Goal: Task Accomplishment & Management: Use online tool/utility

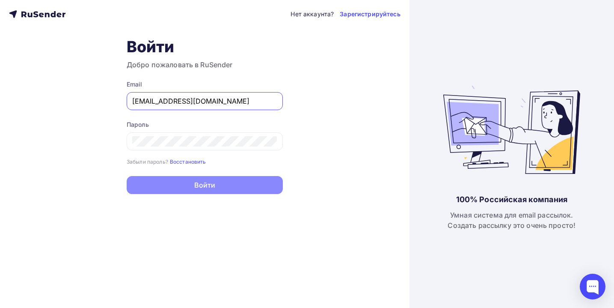
type input "[EMAIL_ADDRESS][DOMAIN_NAME]"
click at [204, 186] on button "Войти" at bounding box center [205, 185] width 156 height 18
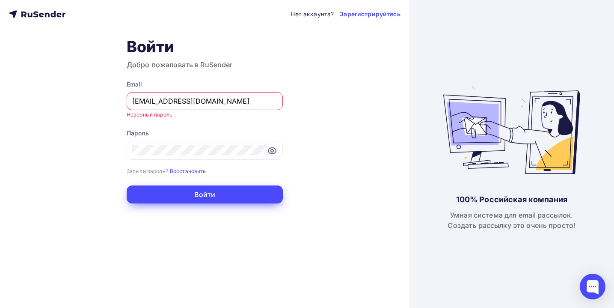
click at [194, 196] on button "Войти" at bounding box center [205, 194] width 156 height 18
click at [275, 149] on icon at bounding box center [272, 151] width 8 height 6
click at [273, 149] on icon at bounding box center [272, 150] width 10 height 10
click at [245, 101] on input "[EMAIL_ADDRESS][DOMAIN_NAME]" at bounding box center [204, 101] width 145 height 10
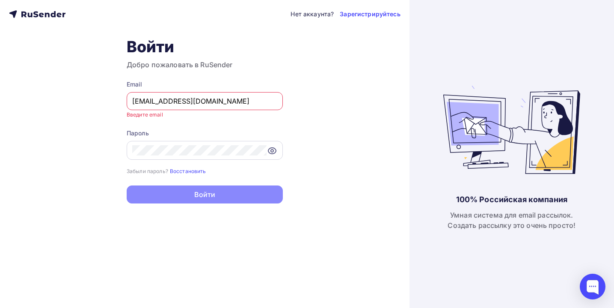
type input "[EMAIL_ADDRESS][DOMAIN_NAME]"
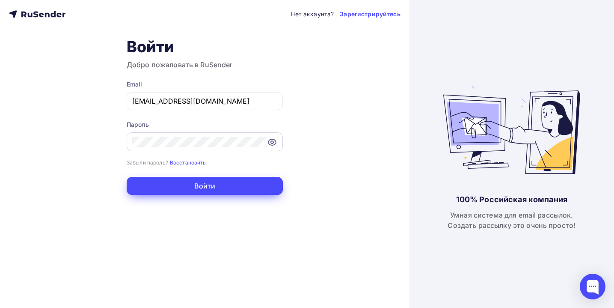
click at [210, 187] on button "Войти" at bounding box center [205, 186] width 156 height 18
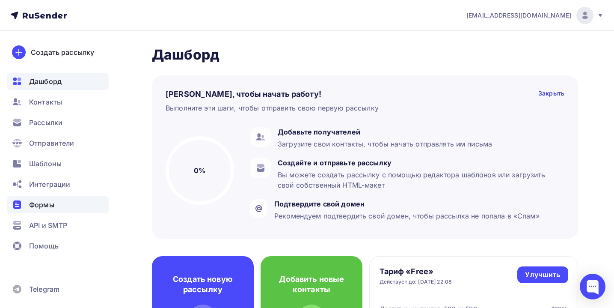
click at [50, 202] on span "Формы" at bounding box center [41, 204] width 25 height 10
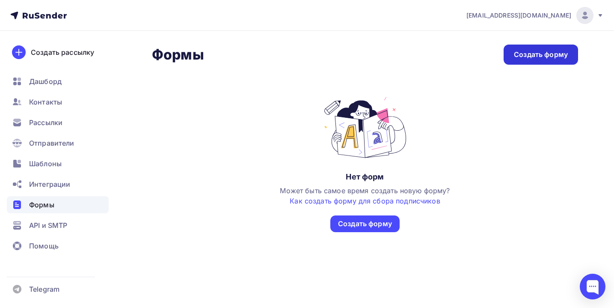
click at [530, 56] on div "Создать форму" at bounding box center [541, 55] width 54 height 10
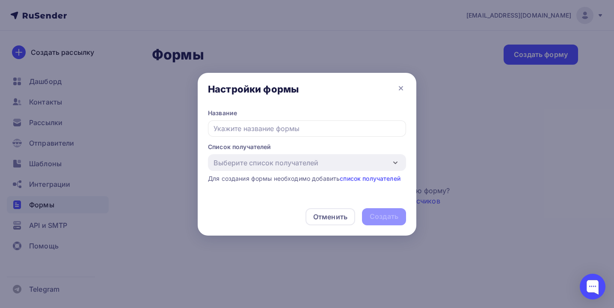
click at [304, 160] on fieldset "Список получателей Выберите список получателей Добавить список Для создания фор…" at bounding box center [307, 162] width 198 height 40
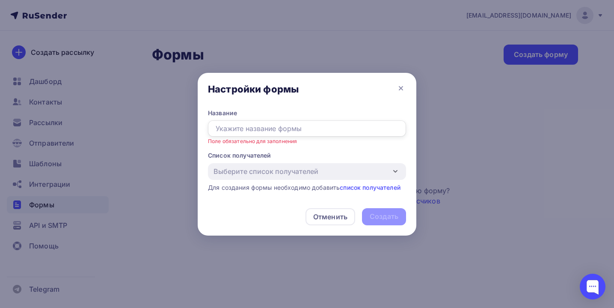
click at [316, 133] on input "text" at bounding box center [307, 128] width 198 height 16
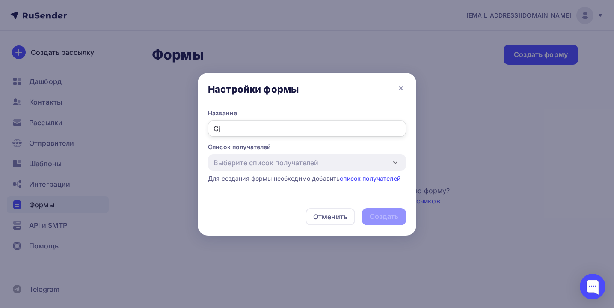
type input "G"
type input "Подписка на новости"
click at [390, 177] on link "список получателей" at bounding box center [370, 178] width 61 height 7
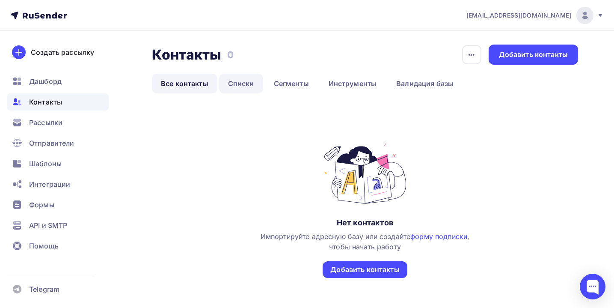
click at [237, 86] on link "Списки" at bounding box center [241, 84] width 44 height 20
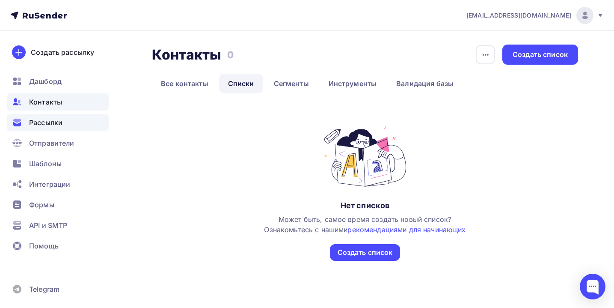
click at [55, 127] on div "Рассылки" at bounding box center [58, 122] width 102 height 17
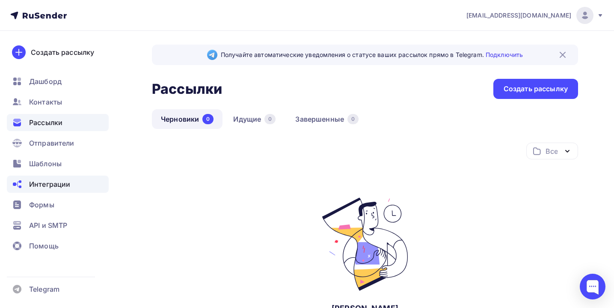
click at [60, 180] on span "Интеграции" at bounding box center [49, 184] width 41 height 10
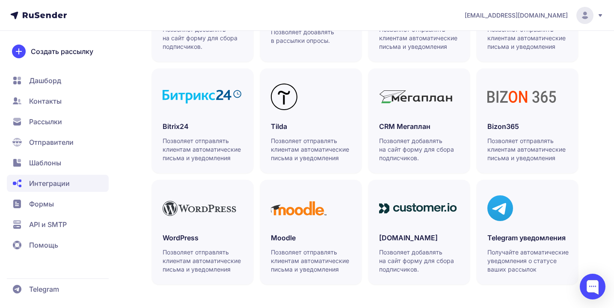
scroll to position [281, 0]
click at [57, 167] on span "Шаблоны" at bounding box center [45, 162] width 32 height 10
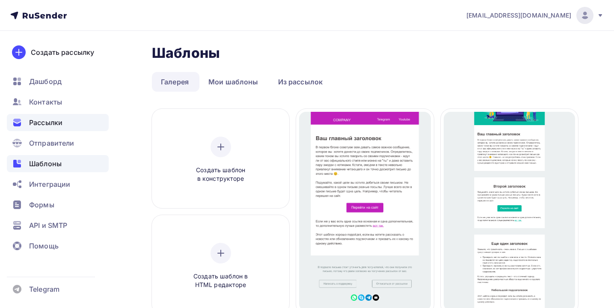
click at [65, 118] on div "Рассылки" at bounding box center [58, 122] width 102 height 17
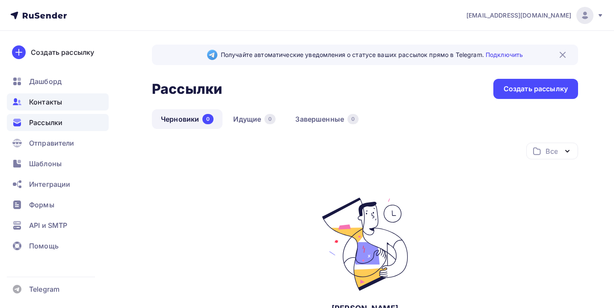
click at [69, 100] on div "Контакты" at bounding box center [58, 101] width 102 height 17
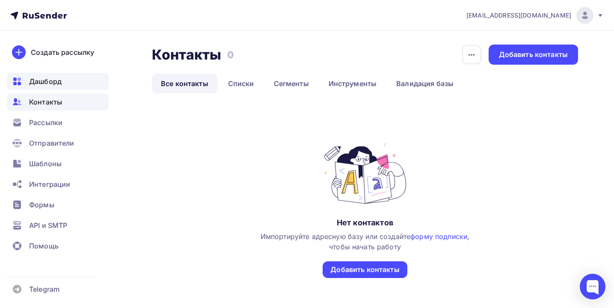
click at [68, 77] on div "Дашборд" at bounding box center [58, 81] width 102 height 17
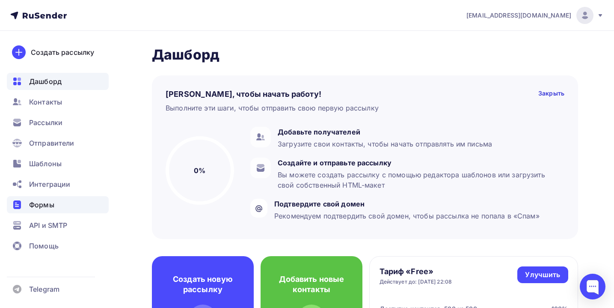
click at [53, 209] on span "Формы" at bounding box center [41, 204] width 25 height 10
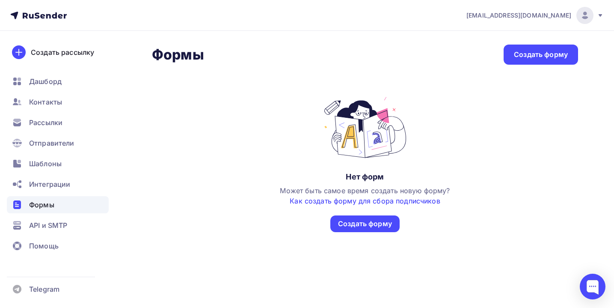
click at [367, 203] on link "Как создать форму для сбора подписчиков" at bounding box center [365, 200] width 150 height 9
click at [58, 99] on span "Контакты" at bounding box center [45, 102] width 33 height 10
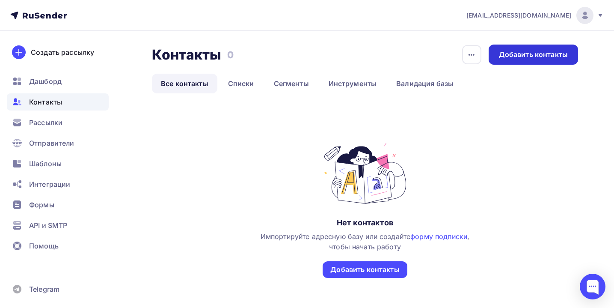
click at [550, 56] on div "Добавить контакты" at bounding box center [533, 55] width 69 height 10
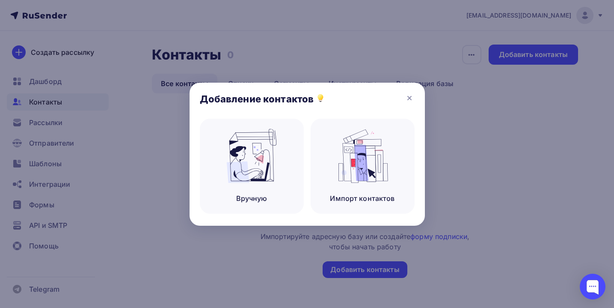
click at [459, 190] on div at bounding box center [307, 154] width 614 height 308
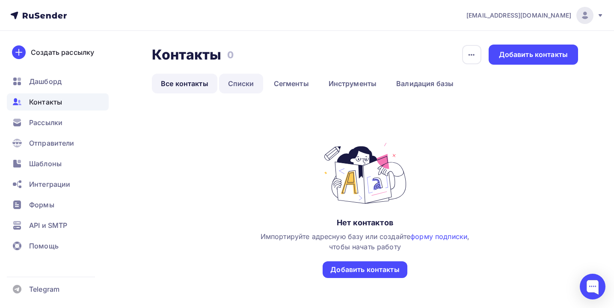
click at [244, 87] on link "Списки" at bounding box center [241, 84] width 44 height 20
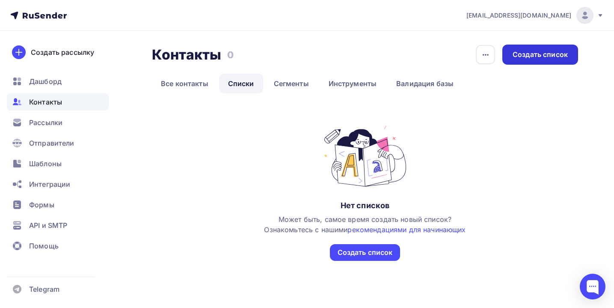
click at [536, 51] on div "Создать список" at bounding box center [540, 55] width 55 height 10
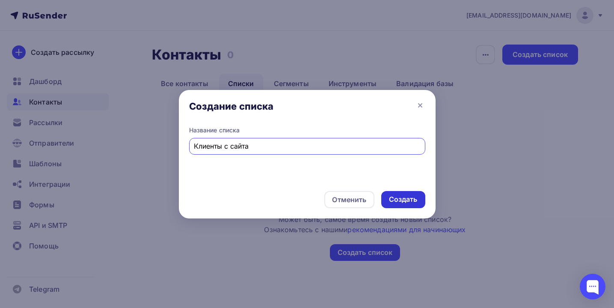
type input "Клиенты с сайта"
click at [406, 196] on div "Создать" at bounding box center [403, 199] width 29 height 10
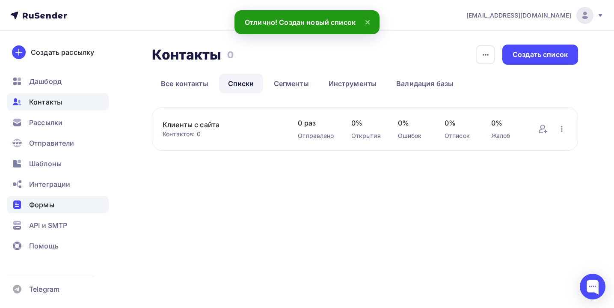
click at [55, 202] on div "Формы" at bounding box center [58, 204] width 102 height 17
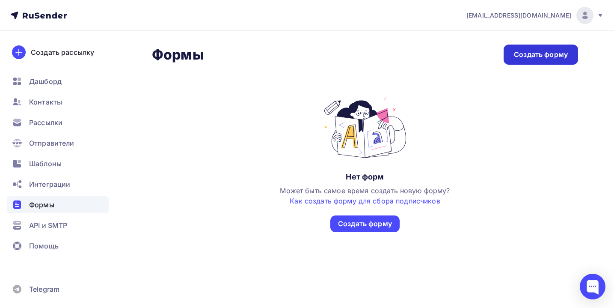
click at [544, 58] on div "Создать форму" at bounding box center [541, 55] width 54 height 10
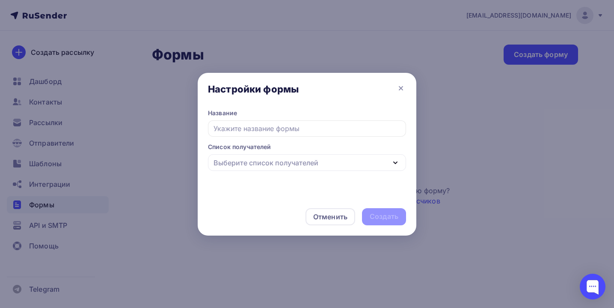
click at [344, 122] on input "text" at bounding box center [307, 128] width 198 height 16
click at [312, 156] on div "Выберите список получателей" at bounding box center [307, 162] width 198 height 17
type input "Подписка на новости"
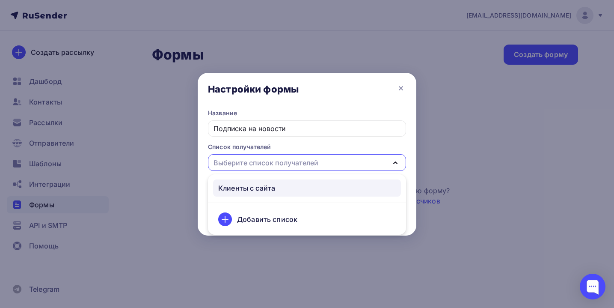
click at [302, 189] on div "Клиенты с сайта" at bounding box center [307, 188] width 178 height 10
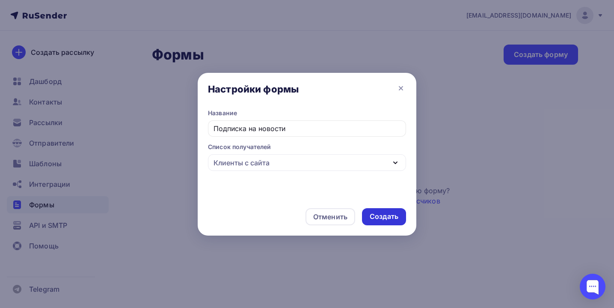
click at [390, 216] on div "Создать" at bounding box center [384, 216] width 29 height 10
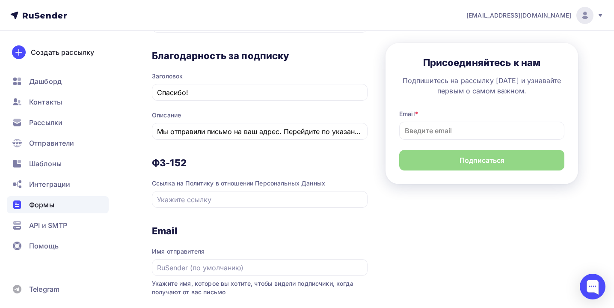
scroll to position [403, 0]
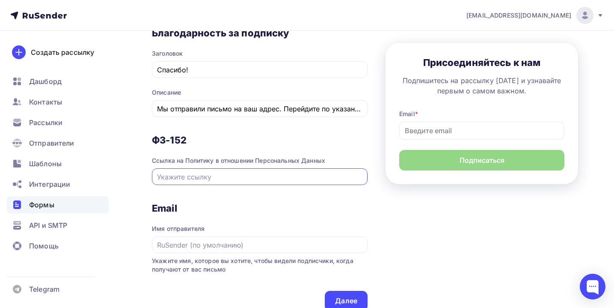
click at [303, 179] on input "text" at bounding box center [260, 177] width 206 height 10
click at [268, 213] on h3 "Email" at bounding box center [260, 208] width 216 height 12
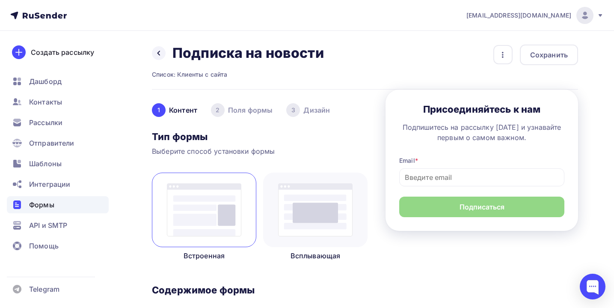
scroll to position [0, 0]
click at [249, 110] on div "2 Поля формы" at bounding box center [242, 110] width 62 height 14
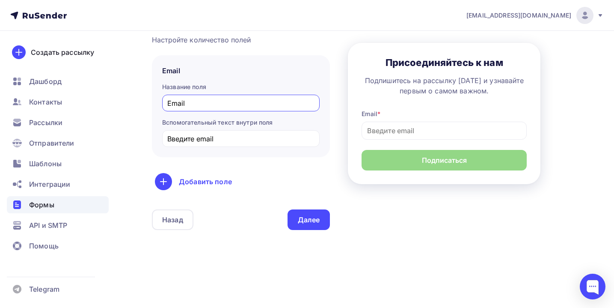
scroll to position [116, 0]
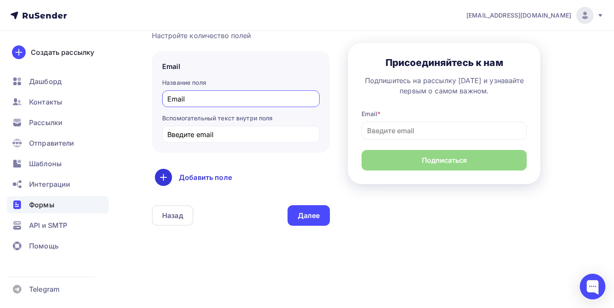
click at [226, 174] on div "Добавить поле" at bounding box center [241, 177] width 172 height 17
click at [264, 190] on div "Поля формы Настройте количество полей Email Название поля Email Вспомогательный…" at bounding box center [241, 120] width 178 height 210
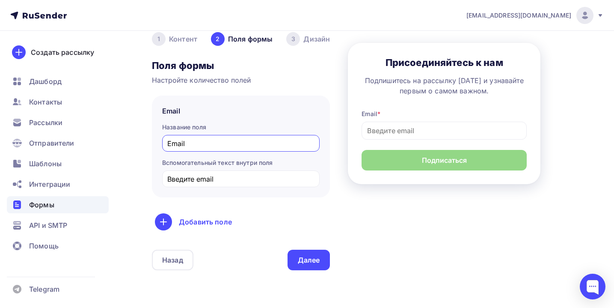
scroll to position [70, 0]
click at [298, 42] on div "3" at bounding box center [293, 40] width 14 height 14
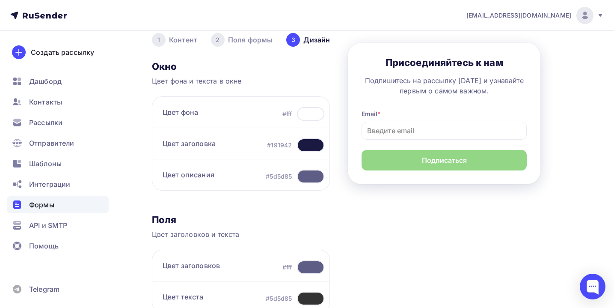
click at [230, 39] on div "2 Поля формы" at bounding box center [242, 40] width 62 height 14
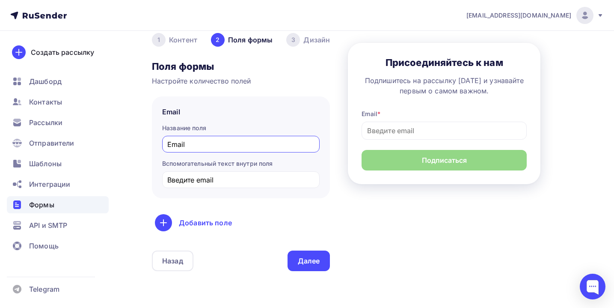
click at [171, 39] on div "1 Контент" at bounding box center [174, 40] width 45 height 14
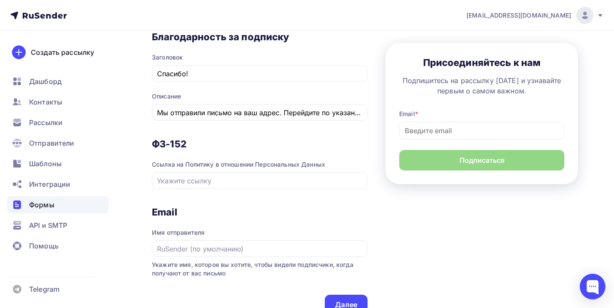
scroll to position [398, 0]
click at [301, 184] on input "text" at bounding box center [260, 181] width 206 height 10
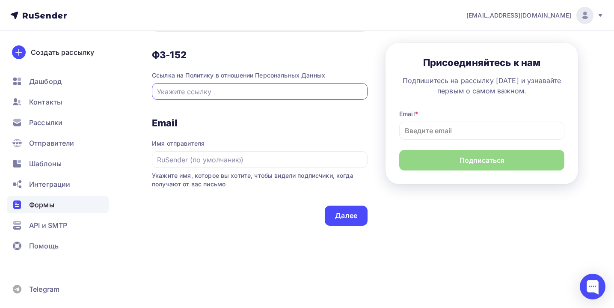
scroll to position [491, 0]
click at [267, 159] on input "text" at bounding box center [260, 159] width 206 height 10
click at [275, 140] on div "Имя отправителя" at bounding box center [260, 143] width 216 height 9
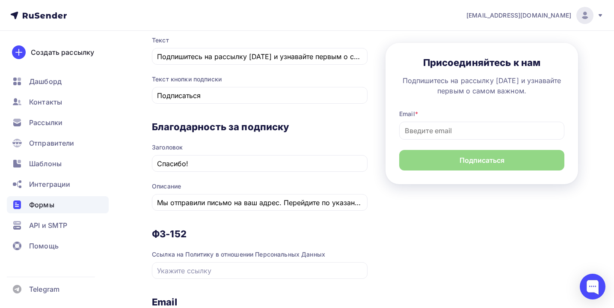
scroll to position [293, 0]
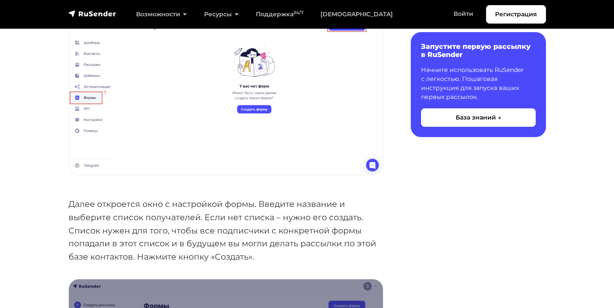
scroll to position [242, 0]
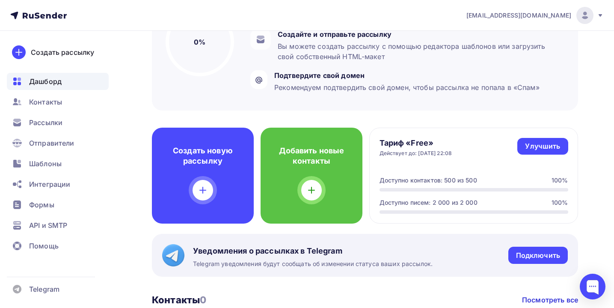
scroll to position [129, 0]
click at [553, 17] on span "shustrovna@gmail.com" at bounding box center [518, 15] width 105 height 9
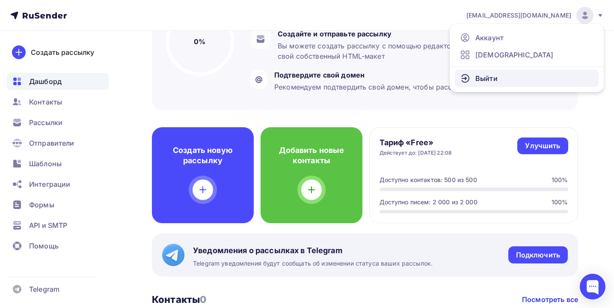
click at [500, 79] on link "Выйти" at bounding box center [527, 78] width 144 height 17
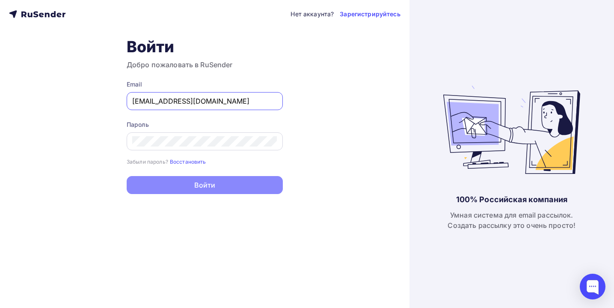
type input "[EMAIL_ADDRESS][DOMAIN_NAME]"
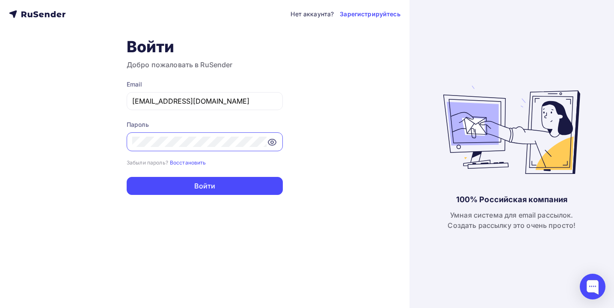
click at [231, 134] on div at bounding box center [205, 141] width 156 height 19
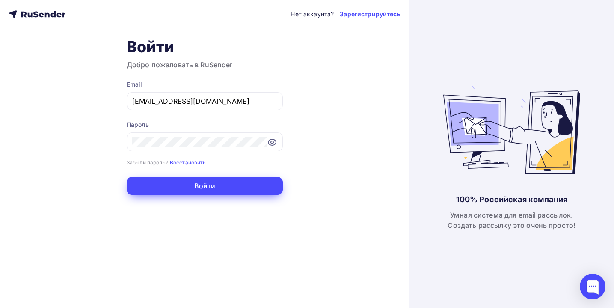
click at [211, 185] on button "Войти" at bounding box center [205, 186] width 156 height 18
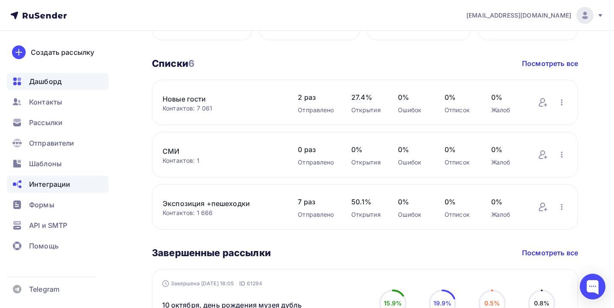
scroll to position [168, 0]
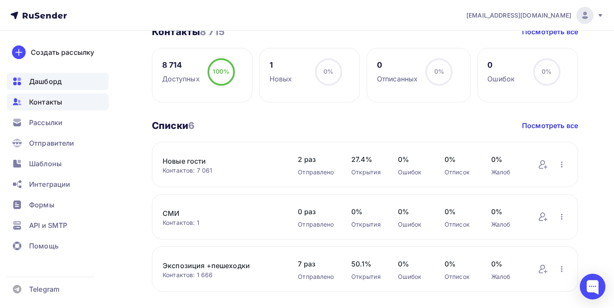
click at [60, 108] on div "Контакты" at bounding box center [58, 101] width 102 height 17
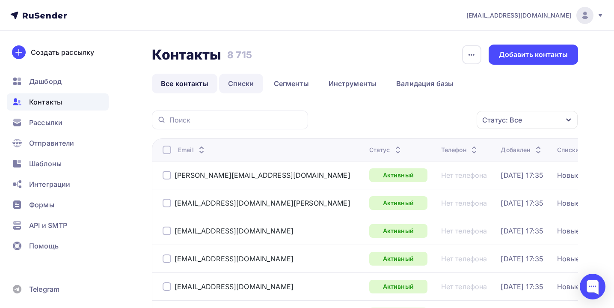
click at [244, 85] on link "Списки" at bounding box center [241, 84] width 44 height 20
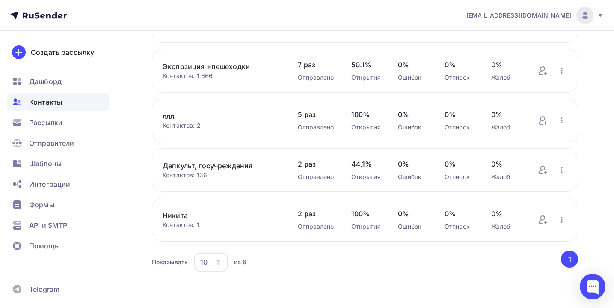
scroll to position [160, 0]
click at [562, 221] on icon "button" at bounding box center [562, 219] width 2 height 6
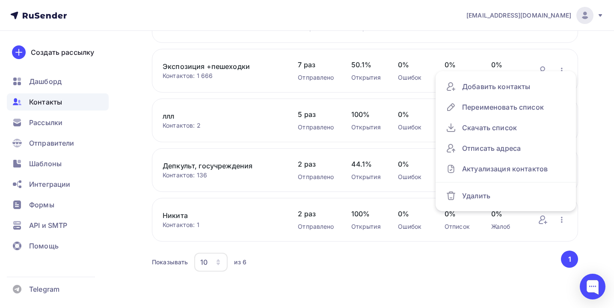
click at [575, 223] on div "Никита Контактов: 1 Добавить контакты Переименовать список Скачать список Отпис…" at bounding box center [365, 220] width 426 height 44
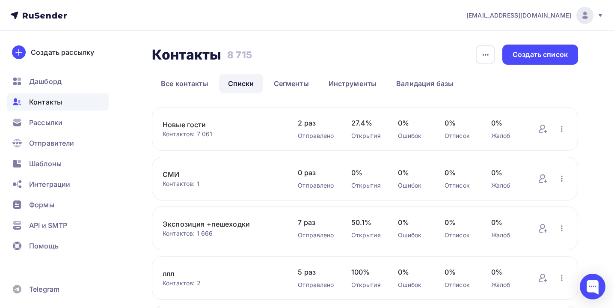
scroll to position [0, 0]
click at [553, 56] on div "Создать список" at bounding box center [540, 55] width 55 height 10
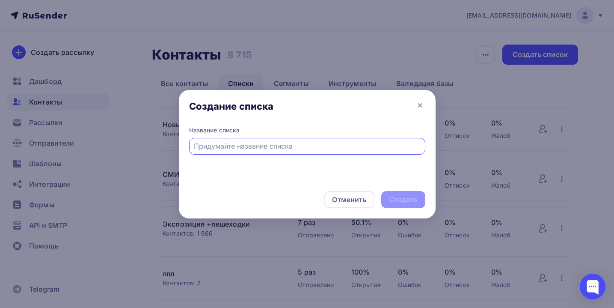
type input "C"
type input "G"
type input "Подписки с сайта"
click at [413, 199] on div "Создать" at bounding box center [403, 199] width 29 height 10
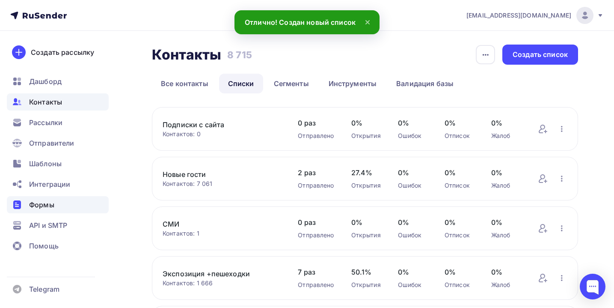
click at [51, 205] on span "Формы" at bounding box center [41, 204] width 25 height 10
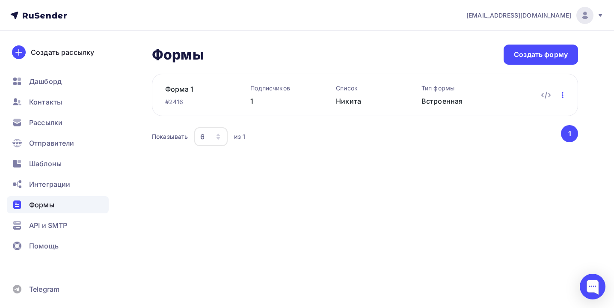
click at [564, 95] on icon "button" at bounding box center [562, 95] width 10 height 10
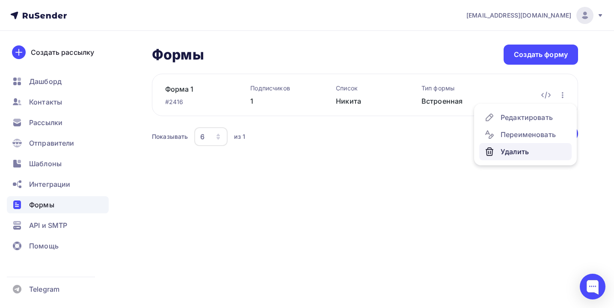
click at [522, 154] on div "Удалить" at bounding box center [525, 151] width 82 height 10
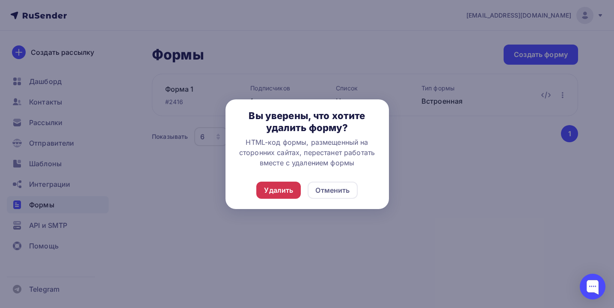
click at [285, 192] on div "Удалить" at bounding box center [278, 190] width 29 height 10
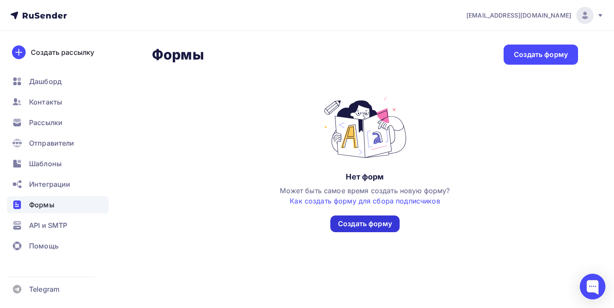
click at [360, 221] on div "Создать форму" at bounding box center [365, 224] width 54 height 10
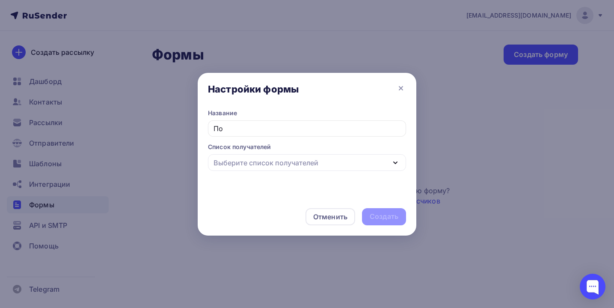
type input "П"
click at [280, 161] on div "Выберите список получателей" at bounding box center [265, 162] width 105 height 10
type input "Подписка на новости"
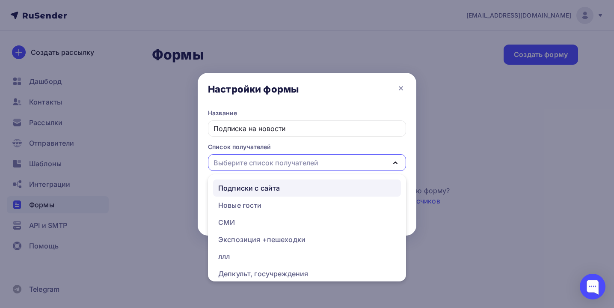
click at [275, 192] on div "Подписки с сайта" at bounding box center [249, 188] width 62 height 10
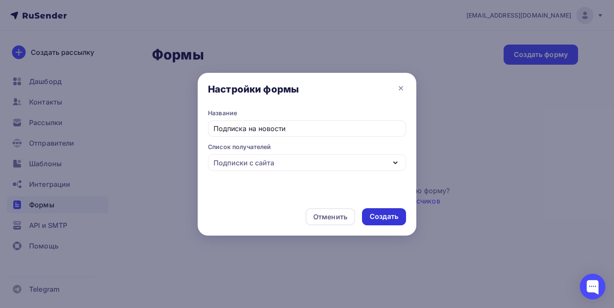
click at [385, 216] on div "Создать" at bounding box center [384, 216] width 29 height 10
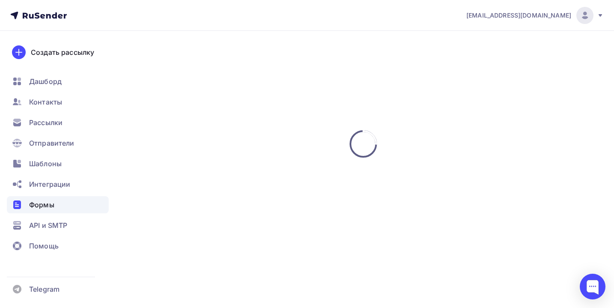
scroll to position [173, 0]
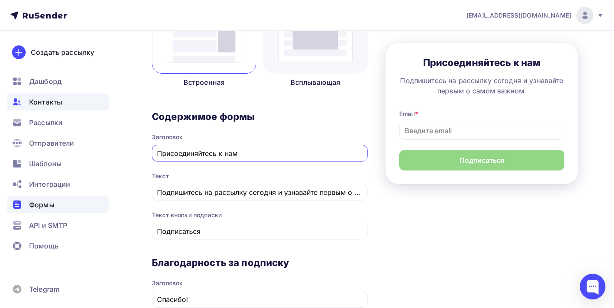
click at [48, 108] on div "Контакты" at bounding box center [58, 101] width 102 height 17
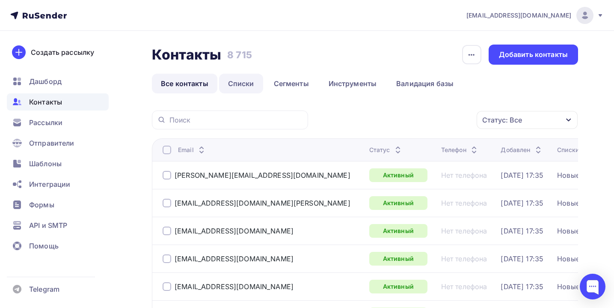
click at [251, 83] on link "Списки" at bounding box center [241, 84] width 44 height 20
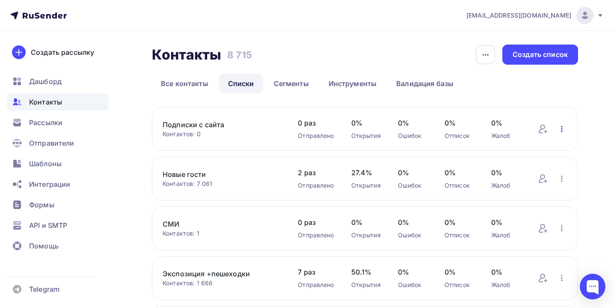
click at [557, 129] on icon "button" at bounding box center [562, 129] width 10 height 10
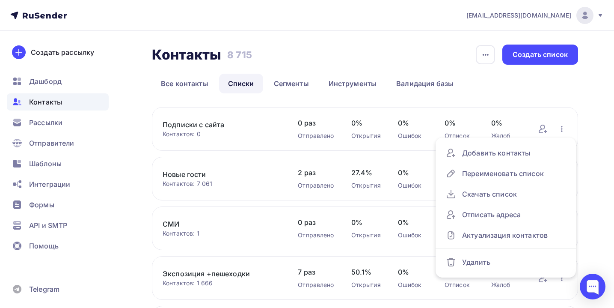
click at [607, 104] on div "Контакты Контакты 8 715 8 715 История импорта Создать список Все контакты Списк…" at bounding box center [307, 273] width 614 height 484
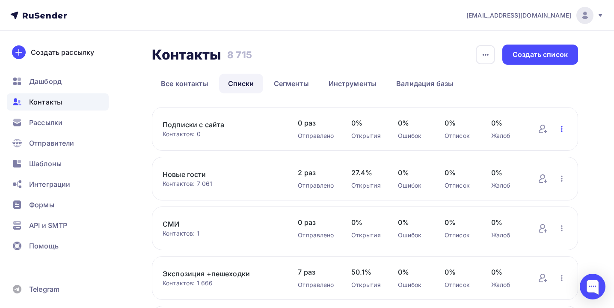
click at [562, 129] on icon "button" at bounding box center [562, 129] width 2 height 6
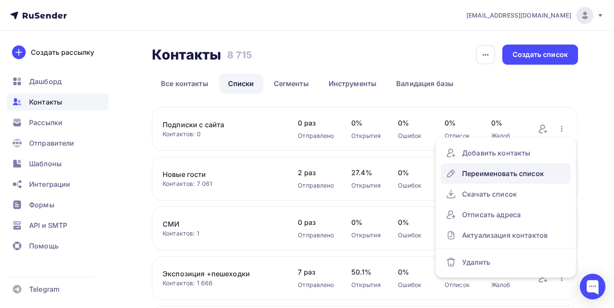
click at [535, 174] on div "Переименовать список" at bounding box center [506, 173] width 120 height 14
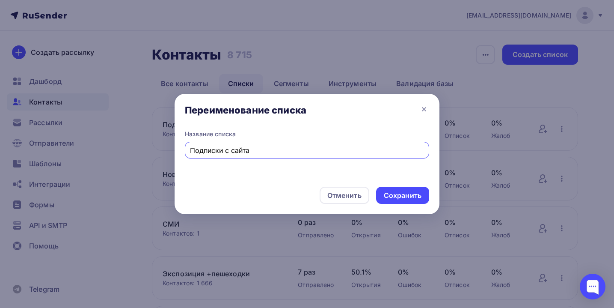
click at [226, 149] on input "Подписки с сайта" at bounding box center [307, 150] width 234 height 10
type input "Подписки на новости с сайта"
click at [400, 194] on div "Сохранить" at bounding box center [403, 195] width 38 height 10
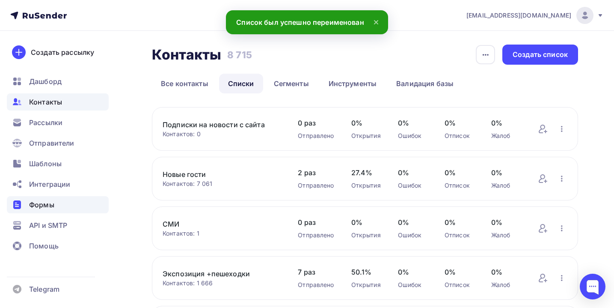
click at [55, 204] on div "Формы" at bounding box center [58, 204] width 102 height 17
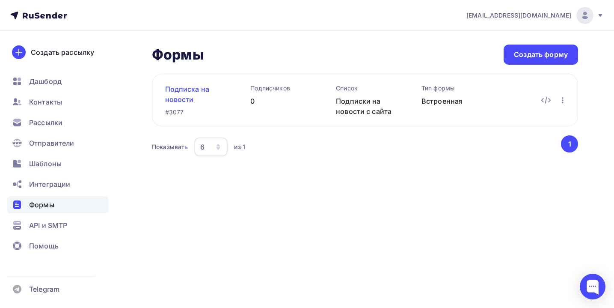
click at [196, 95] on link "Подписка на новости" at bounding box center [194, 94] width 58 height 21
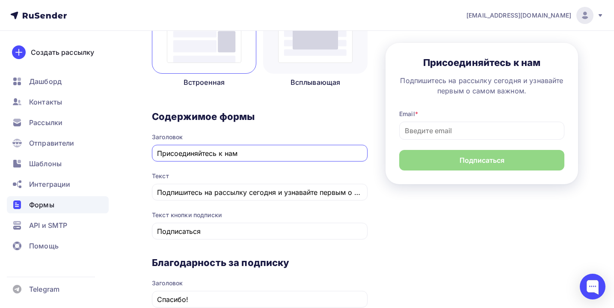
scroll to position [95, 0]
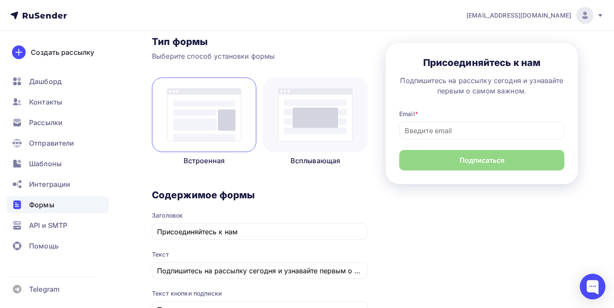
click at [347, 132] on img at bounding box center [315, 114] width 74 height 53
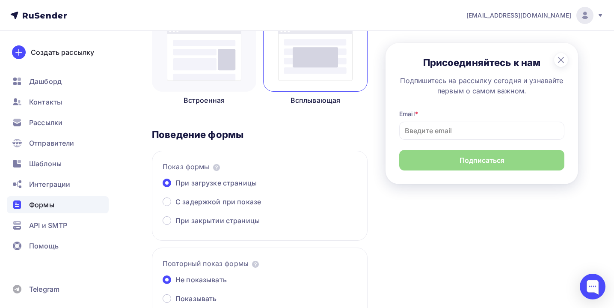
scroll to position [161, 0]
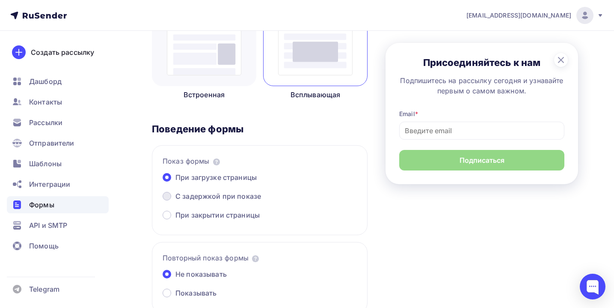
click at [186, 195] on span "С задержкой при показе" at bounding box center [218, 196] width 86 height 10
click at [175, 201] on input "С задержкой при показе" at bounding box center [175, 201] width 0 height 0
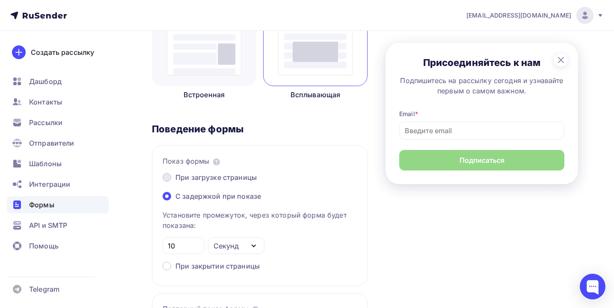
click at [184, 179] on span "При загрузке страницы" at bounding box center [215, 177] width 81 height 10
click at [175, 182] on input "При загрузке страницы" at bounding box center [175, 182] width 0 height 0
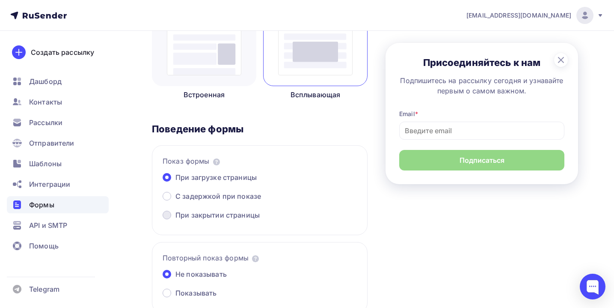
click at [175, 214] on span "При закрытии страницы" at bounding box center [217, 215] width 84 height 10
click at [175, 220] on input "При закрытии страницы" at bounding box center [175, 220] width 0 height 0
click at [182, 181] on span "При загрузке страницы" at bounding box center [215, 177] width 81 height 10
click at [175, 182] on input "При загрузке страницы" at bounding box center [175, 182] width 0 height 0
click at [214, 74] on img at bounding box center [204, 48] width 74 height 53
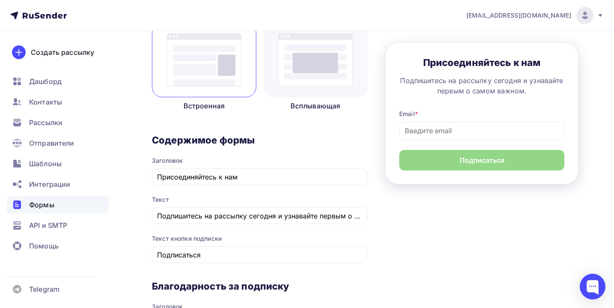
scroll to position [148, 0]
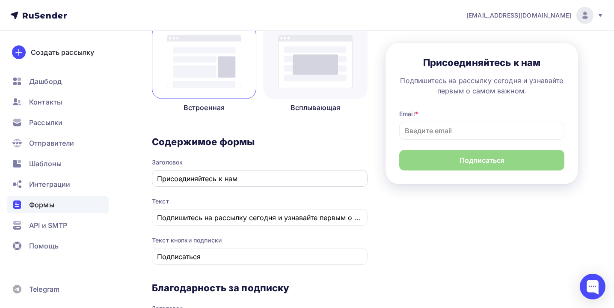
click at [240, 176] on input "Присоединяйтесь к нам" at bounding box center [260, 178] width 206 height 10
type input "Подписка на новости"
click at [259, 219] on input "Подпишитесь на рассылку сегодня и узнавайте первым о самом важном." at bounding box center [260, 217] width 206 height 10
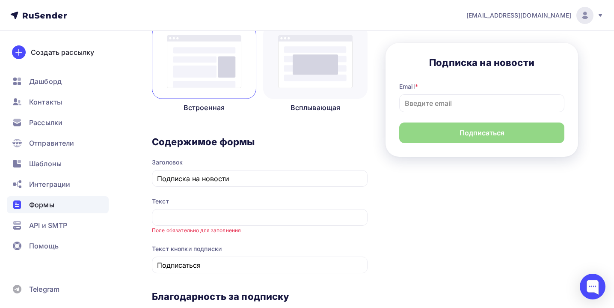
click at [426, 243] on div "1 Контент 2 Поля формы 3 Дизайн Тип формы Выберите способ установки формы Встро…" at bounding box center [365, 269] width 426 height 656
click at [199, 224] on div at bounding box center [260, 217] width 216 height 17
click at [207, 216] on input "text" at bounding box center [260, 217] width 206 height 10
click at [146, 198] on div "Назад Подписка на новости Подписка на новости Список: Подписки на новости с сай…" at bounding box center [307, 269] width 614 height 773
click at [184, 214] on input "text" at bounding box center [260, 217] width 206 height 10
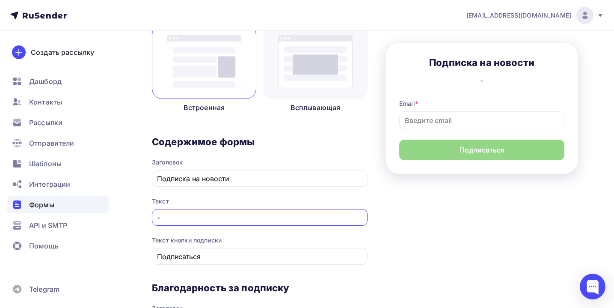
type input "-"
click at [389, 224] on div "1 Контент 2 Поля формы 3 Дизайн Тип формы Выберите способ установки формы Встро…" at bounding box center [365, 265] width 426 height 648
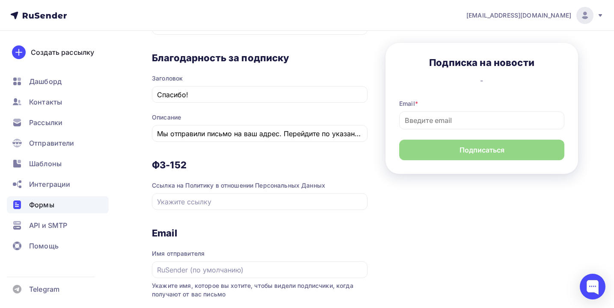
scroll to position [388, 0]
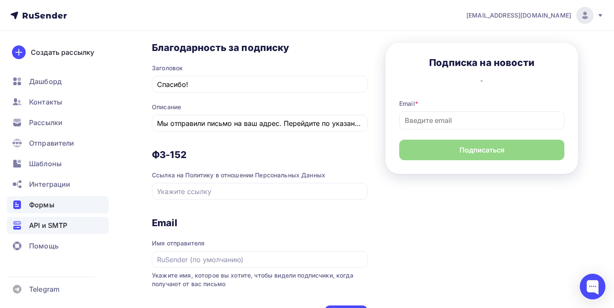
click at [58, 225] on span "API и SMTP" at bounding box center [48, 225] width 38 height 10
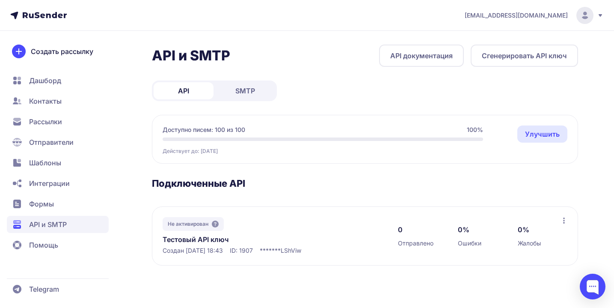
click at [244, 87] on span "SMTP" at bounding box center [245, 91] width 20 height 10
click at [197, 94] on link "API" at bounding box center [184, 90] width 60 height 17
click at [82, 208] on span "Формы" at bounding box center [58, 203] width 102 height 17
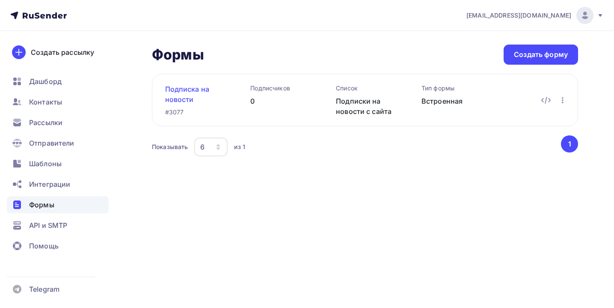
click at [196, 94] on link "Подписка на новости" at bounding box center [194, 94] width 58 height 21
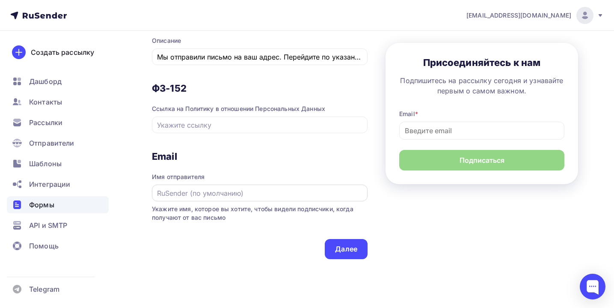
scroll to position [456, 0]
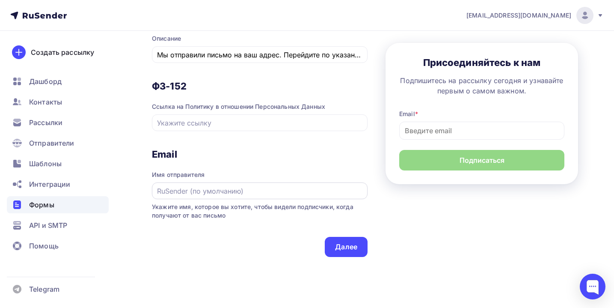
click at [234, 199] on div at bounding box center [260, 190] width 216 height 17
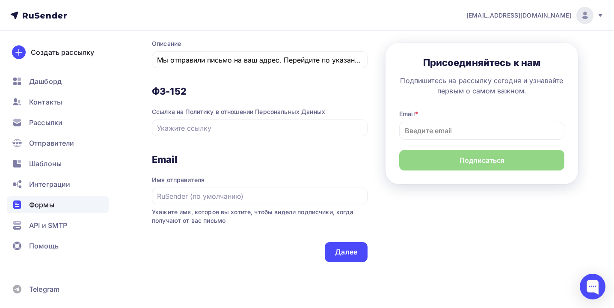
scroll to position [446, 0]
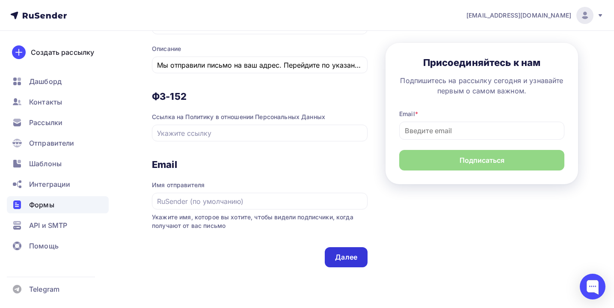
click at [351, 261] on div "Далее" at bounding box center [346, 257] width 22 height 10
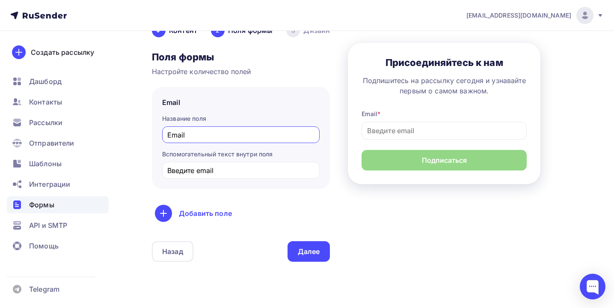
scroll to position [82, 0]
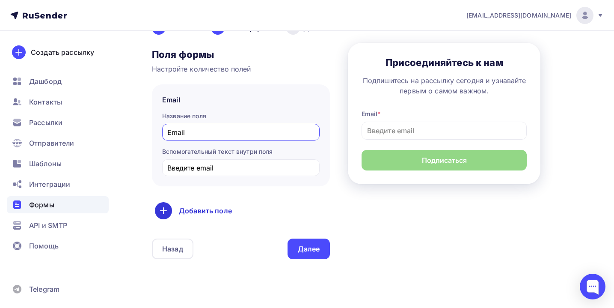
click at [241, 210] on div "Добавить поле" at bounding box center [241, 210] width 172 height 17
click at [179, 240] on link "Имя" at bounding box center [182, 237] width 50 height 17
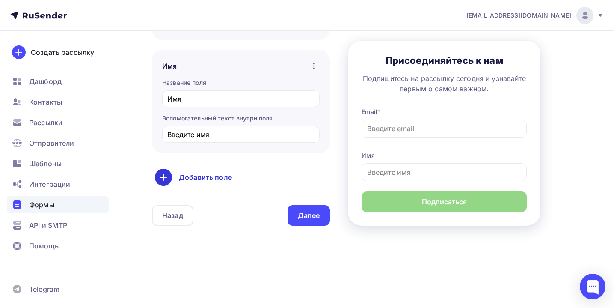
scroll to position [193, 0]
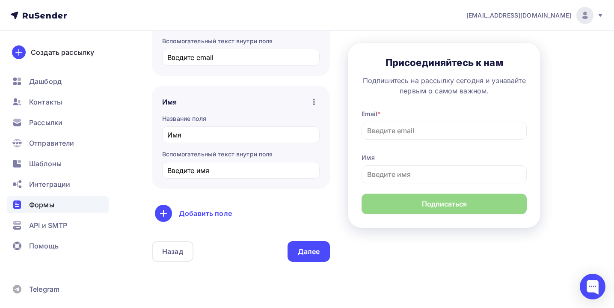
click at [311, 104] on icon "button" at bounding box center [314, 102] width 10 height 10
click at [305, 96] on div "Имя Сделать поле обязательным Удалить Название поля Имя Вспомогательный текст в…" at bounding box center [241, 137] width 178 height 103
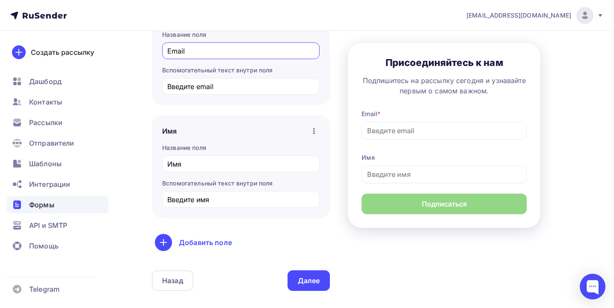
scroll to position [195, 0]
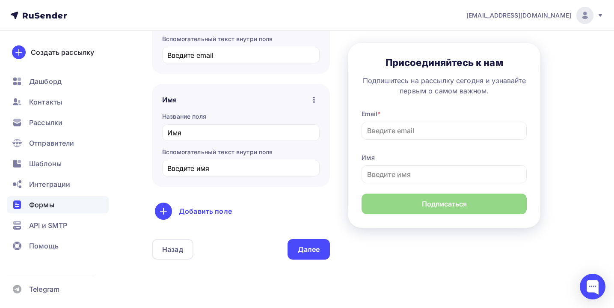
click at [310, 100] on icon "button" at bounding box center [314, 100] width 10 height 10
click at [259, 140] on div "Удалить" at bounding box center [260, 140] width 116 height 10
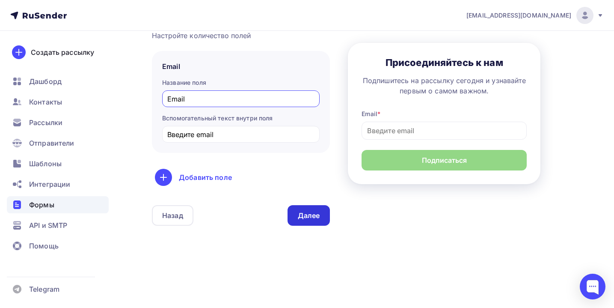
click at [307, 208] on div "Далее" at bounding box center [308, 215] width 43 height 21
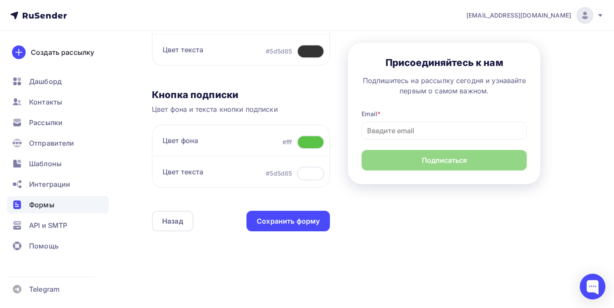
scroll to position [318, 0]
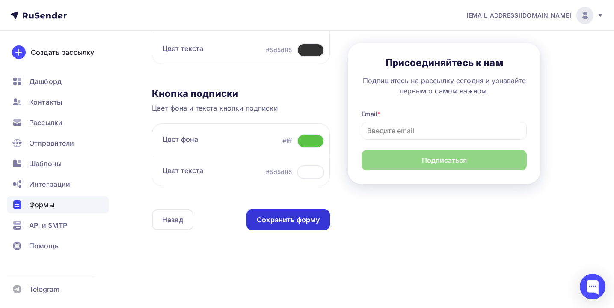
click at [291, 221] on div "Сохранить форму" at bounding box center [288, 220] width 63 height 10
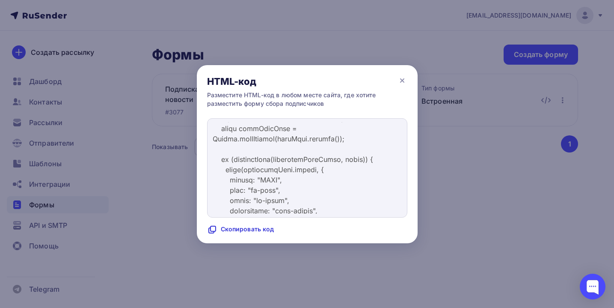
scroll to position [2786, 0]
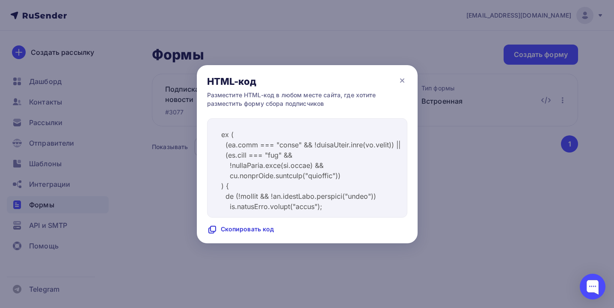
click at [262, 231] on div "Скопировать код" at bounding box center [240, 229] width 67 height 10
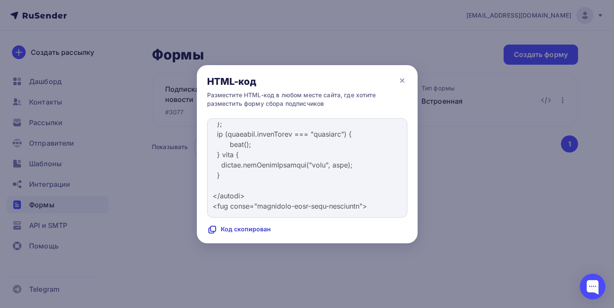
scroll to position [4861, 0]
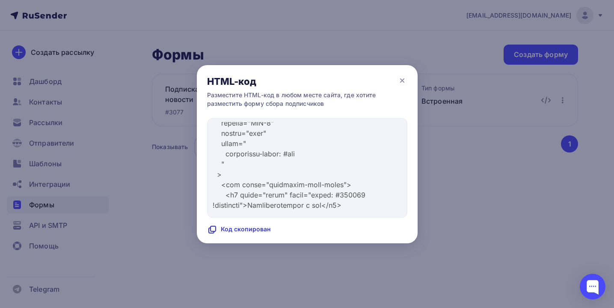
click at [443, 172] on div at bounding box center [307, 154] width 614 height 308
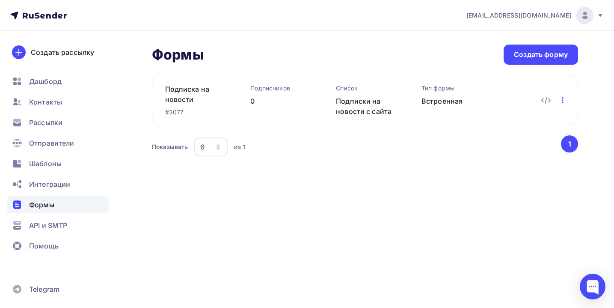
click at [562, 103] on icon "button" at bounding box center [562, 100] width 10 height 10
click at [430, 141] on div "Показывать 6 10 20 50 100 из 1" at bounding box center [356, 147] width 408 height 20
click at [198, 91] on link "Подписка на новости" at bounding box center [194, 94] width 58 height 21
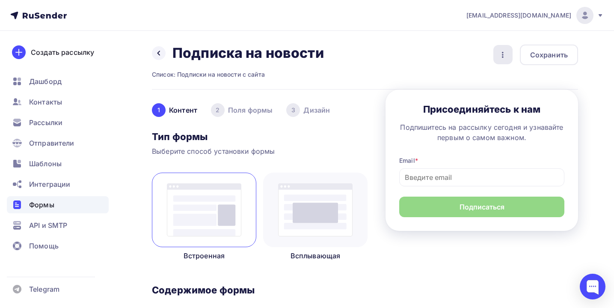
click at [507, 52] on icon "button" at bounding box center [503, 55] width 10 height 10
click at [376, 87] on div "Назад Подписка на новости Подписка на новости Список: Подписки на новости с сай…" at bounding box center [365, 66] width 426 height 45
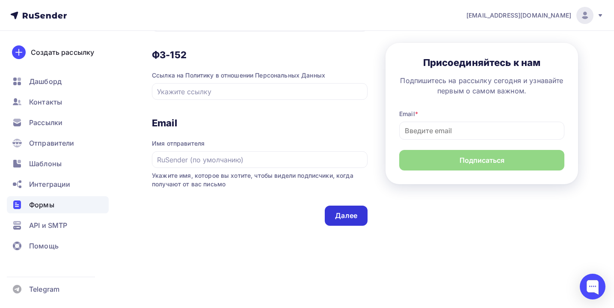
scroll to position [492, 0]
click at [345, 214] on div "Далее" at bounding box center [346, 215] width 22 height 10
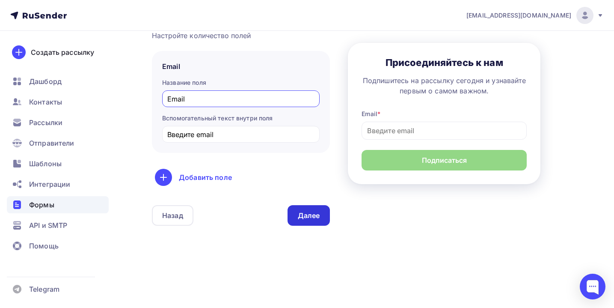
scroll to position [116, 0]
click at [309, 220] on div "Далее" at bounding box center [308, 215] width 43 height 21
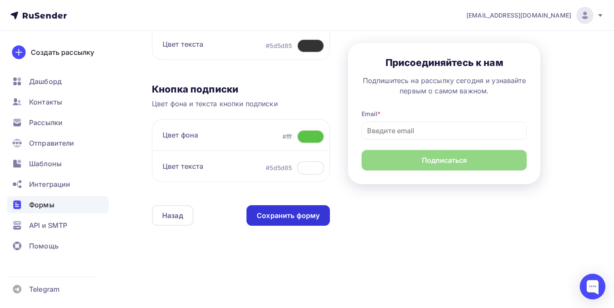
scroll to position [323, 0]
click at [307, 213] on div "Сохранить форму" at bounding box center [288, 215] width 63 height 10
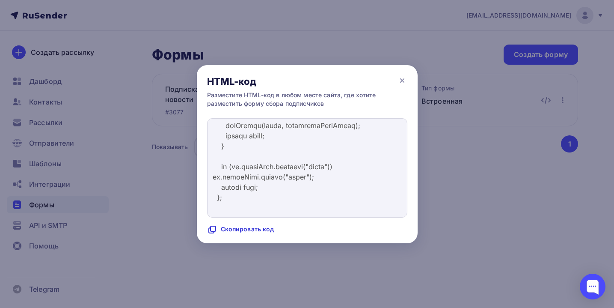
scroll to position [3039, 0]
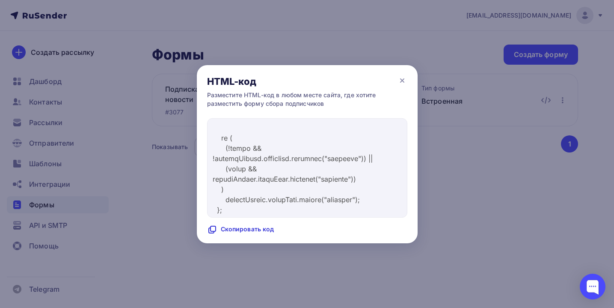
click at [245, 233] on div "Скопировать код" at bounding box center [240, 229] width 67 height 10
click at [404, 81] on icon at bounding box center [402, 80] width 10 height 10
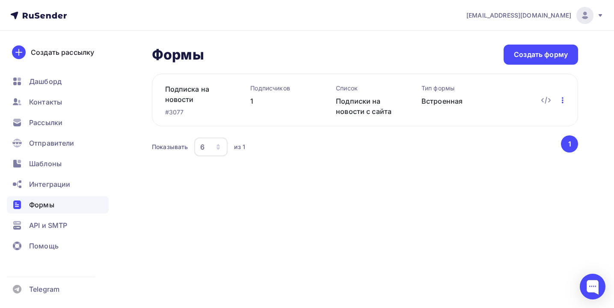
click at [565, 102] on icon "button" at bounding box center [562, 100] width 10 height 10
click at [342, 148] on div "Показывать 6 10 20 50 100 из 1" at bounding box center [356, 147] width 408 height 20
click at [64, 128] on div "Рассылки" at bounding box center [58, 122] width 102 height 17
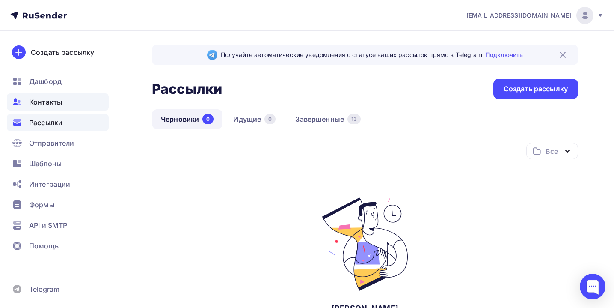
click at [57, 104] on span "Контакты" at bounding box center [45, 102] width 33 height 10
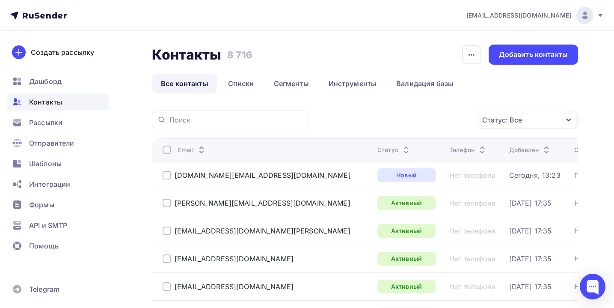
click at [166, 174] on div at bounding box center [167, 175] width 9 height 9
click at [406, 119] on div "Действие" at bounding box center [412, 120] width 113 height 17
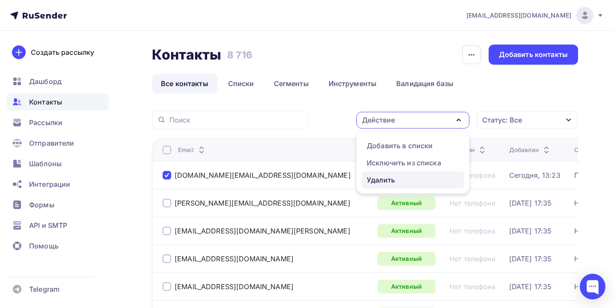
click at [394, 179] on div "Удалить" at bounding box center [381, 180] width 28 height 10
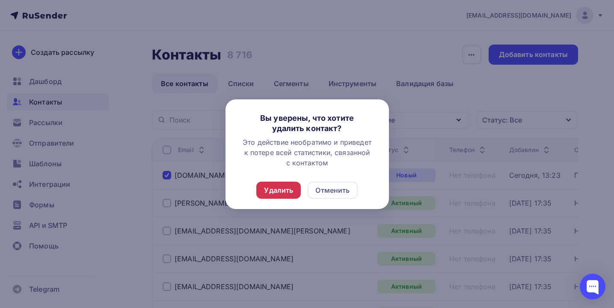
click at [286, 185] on div "Удалить" at bounding box center [278, 190] width 29 height 10
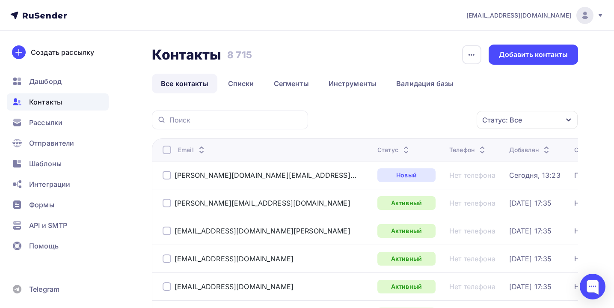
click at [162, 178] on td "shustrov.na@yandex.ru" at bounding box center [263, 175] width 222 height 28
click at [169, 178] on div at bounding box center [167, 175] width 9 height 9
click at [244, 86] on link "Списки" at bounding box center [241, 84] width 44 height 20
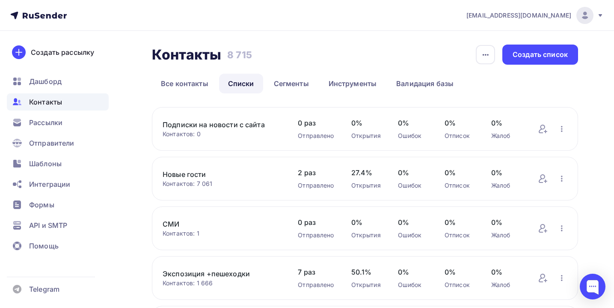
click at [235, 119] on div "Подписки на новости с сайта Контактов: 0 Добавить контакты Переименовать список…" at bounding box center [365, 129] width 426 height 44
click at [234, 122] on link "Подписки на новости с сайта" at bounding box center [222, 124] width 118 height 10
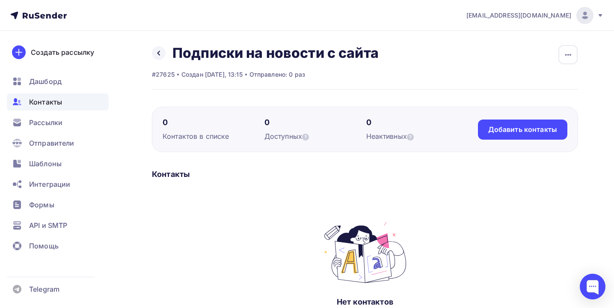
click at [72, 107] on div "Контакты" at bounding box center [58, 101] width 102 height 17
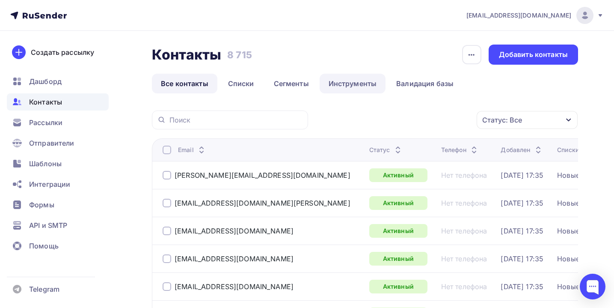
click at [365, 80] on link "Инструменты" at bounding box center [353, 84] width 66 height 20
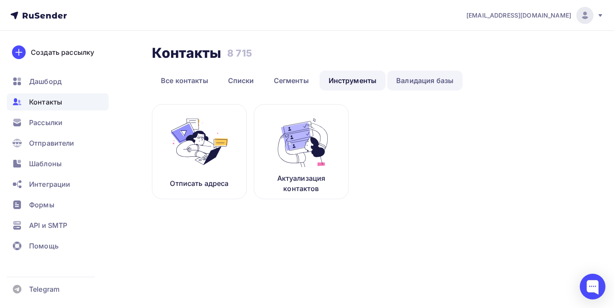
click at [432, 82] on link "Валидация базы" at bounding box center [424, 81] width 75 height 20
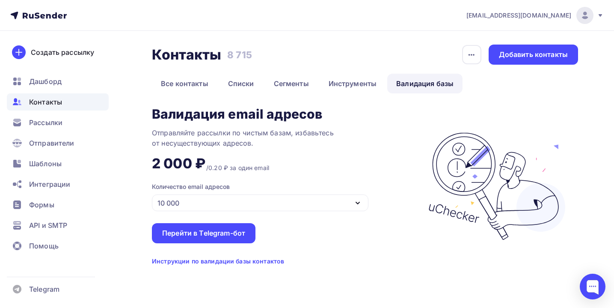
click at [33, 214] on ul "Дашборд Контакты Рассылки Отправители Шаблоны Интеграции Формы API и SMTP Помощь" at bounding box center [58, 166] width 102 height 186
click at [43, 208] on span "Формы" at bounding box center [41, 204] width 25 height 10
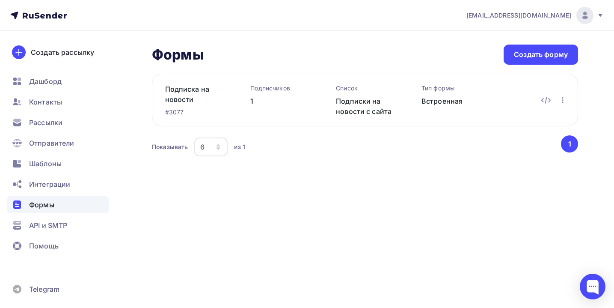
click at [458, 100] on div "Встроенная" at bounding box center [450, 101] width 58 height 10
click at [194, 86] on link "Подписка на новости" at bounding box center [194, 94] width 58 height 21
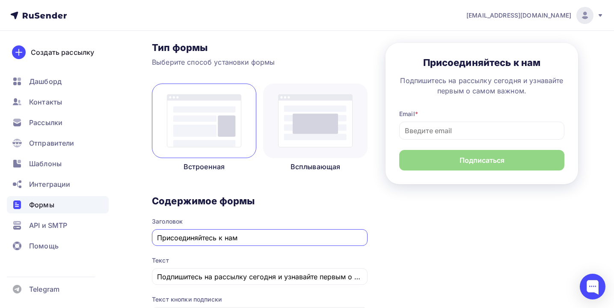
scroll to position [57, 0]
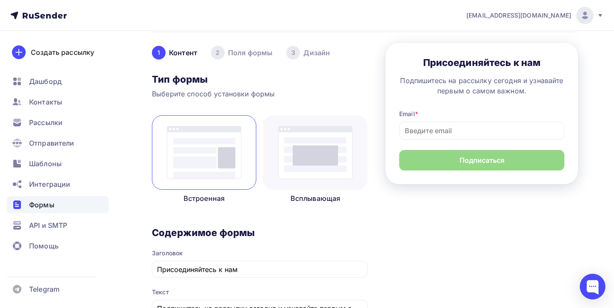
click at [295, 143] on img at bounding box center [315, 152] width 74 height 53
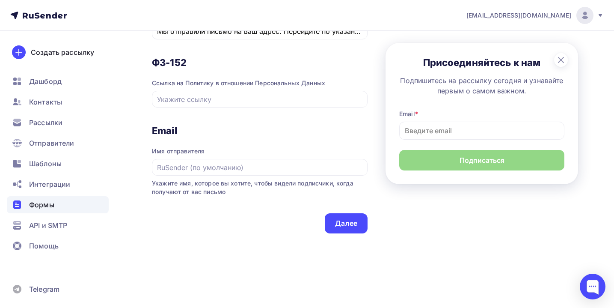
scroll to position [688, 0]
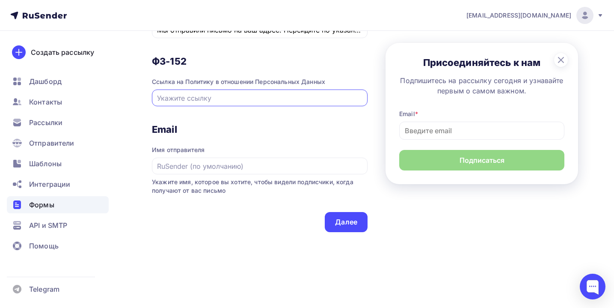
click at [222, 97] on input "При загрузке страницы" at bounding box center [260, 98] width 206 height 10
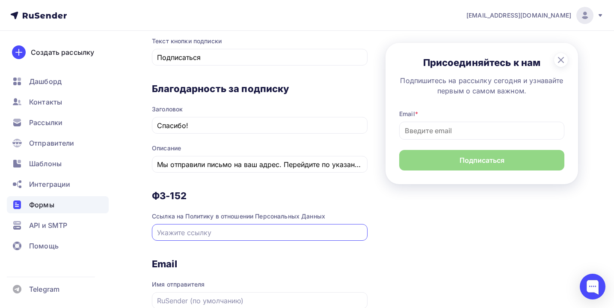
scroll to position [685, 0]
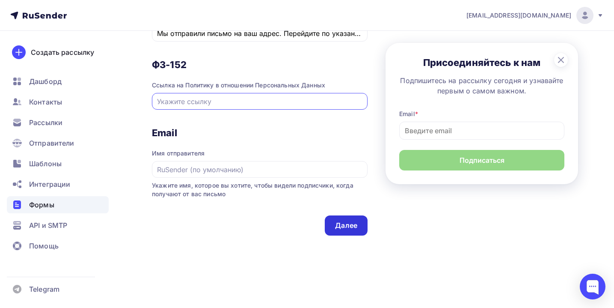
click at [347, 230] on div "Далее" at bounding box center [346, 225] width 22 height 10
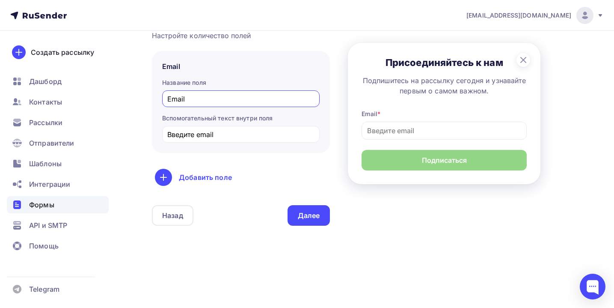
scroll to position [0, 0]
click at [308, 204] on div "Поля формы Настройте количество полей Email Название поля Email Вспомогательный…" at bounding box center [241, 120] width 178 height 210
click at [307, 220] on div "Далее" at bounding box center [309, 215] width 22 height 10
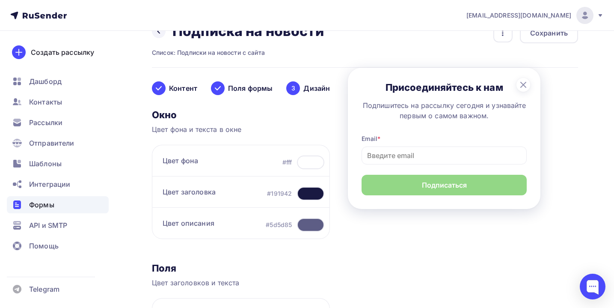
scroll to position [27, 0]
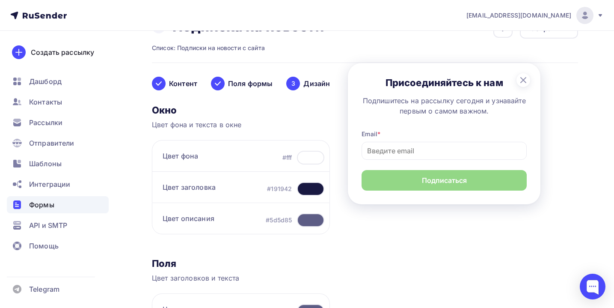
click at [306, 162] on div at bounding box center [310, 158] width 27 height 14
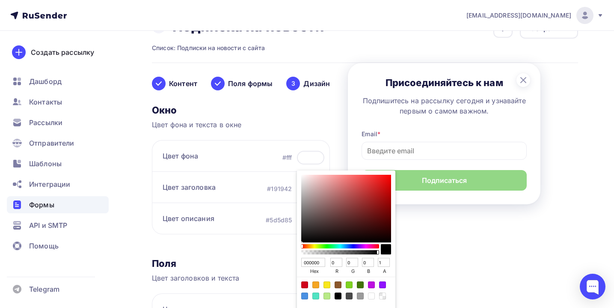
type input "CA8686"
type input "202"
type input "134"
type input "CD8383"
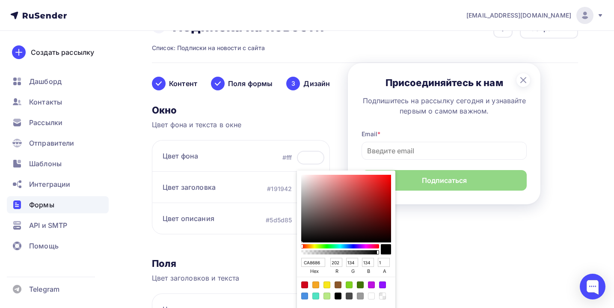
type input "205"
type input "131"
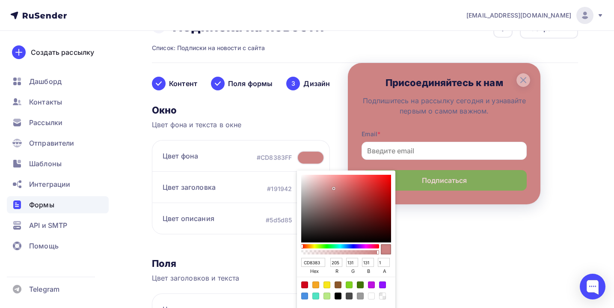
type input "D77D7D"
type input "215"
type input "125"
type input "E07575"
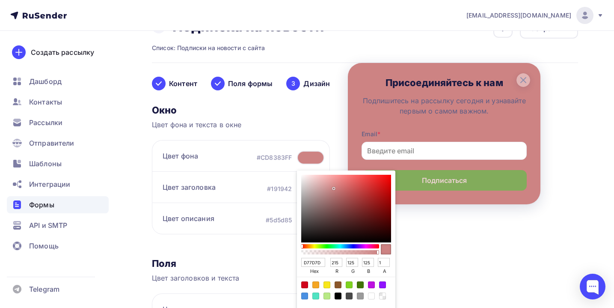
type input "224"
type input "117"
type input "E86D6D"
type input "232"
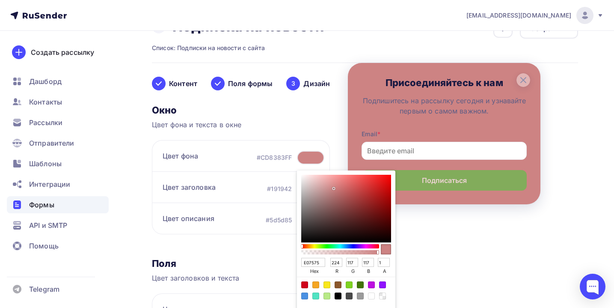
type input "109"
type input "F06464"
type input "240"
type input "100"
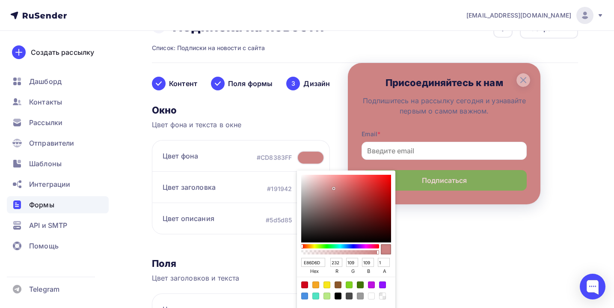
type input "100"
type input "F46161"
type input "244"
type input "97"
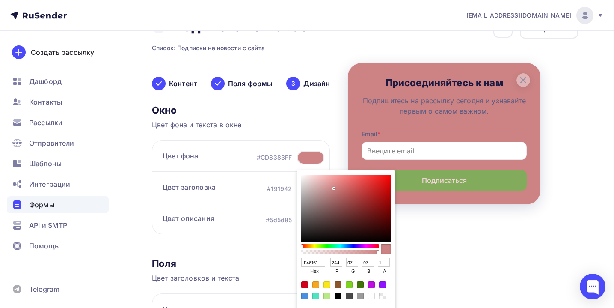
type input "F75858"
type input "247"
type input "88"
type input "F95555"
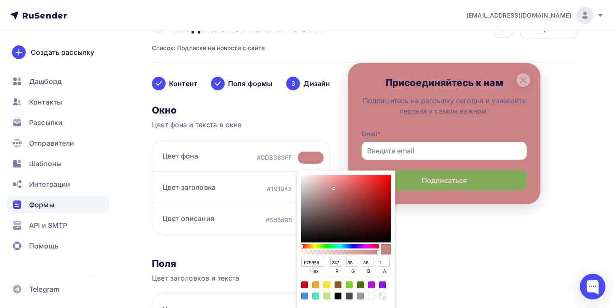
type input "249"
type input "85"
type input "F94E4E"
type input "78"
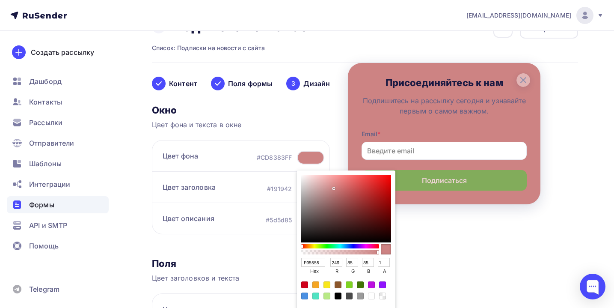
type input "78"
type input "F94747"
type input "71"
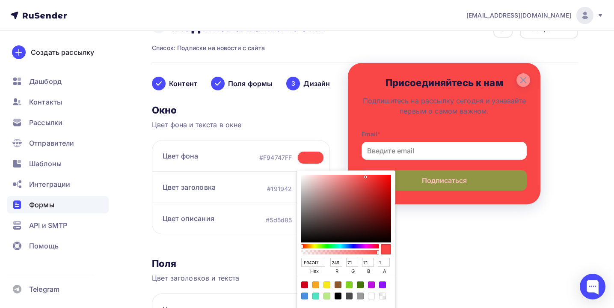
type input "F94141"
type input "65"
type input "FA3D3D"
type input "250"
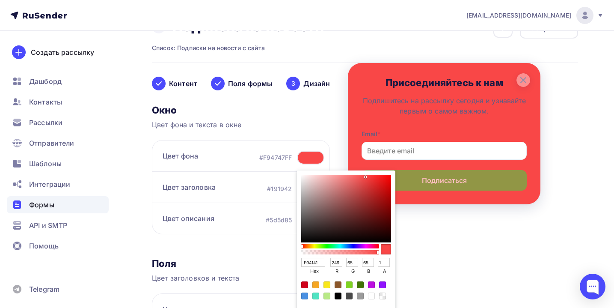
type input "61"
type input "FA3939"
type input "57"
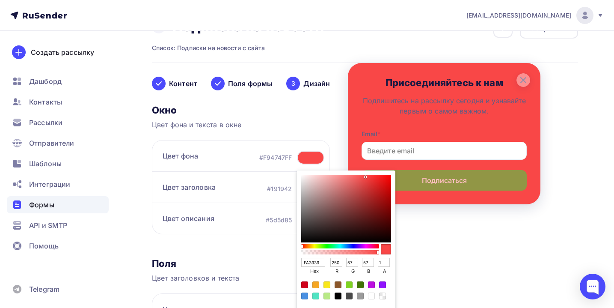
type input "FC3737"
type input "252"
type input "55"
type input "FF3434"
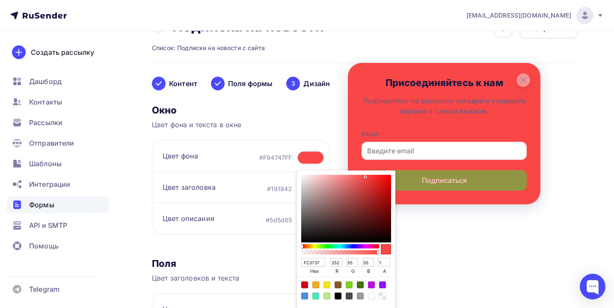
type input "255"
type input "52"
type input "FF3131"
type input "49"
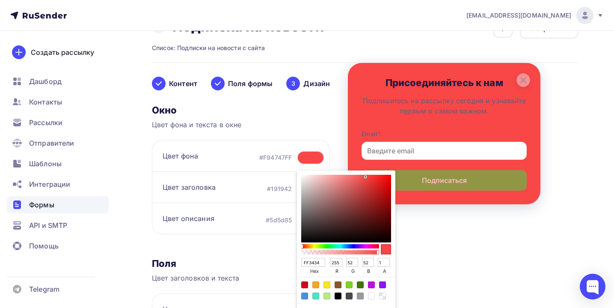
type input "49"
type input "FF2E2E"
type input "46"
type input "FF2B2B"
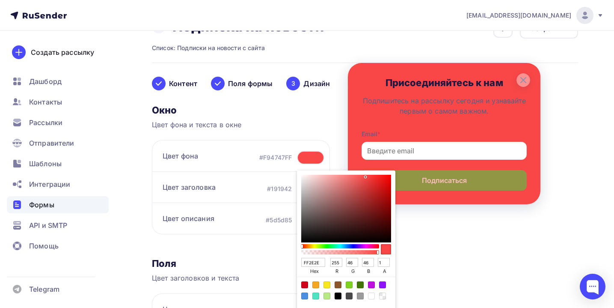
type input "43"
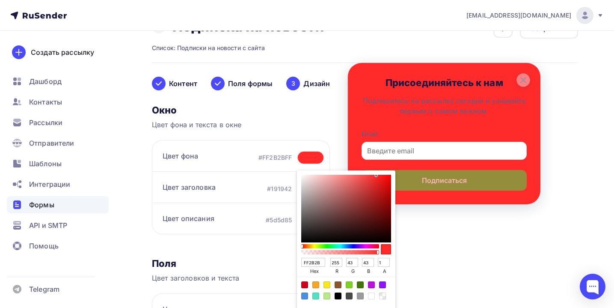
type input "FF2727"
type input "39"
type input "FF2222"
type input "34"
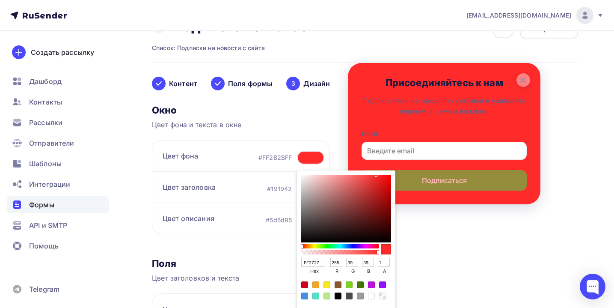
type input "34"
type input "FF1F1F"
type input "31"
type input "FF1919"
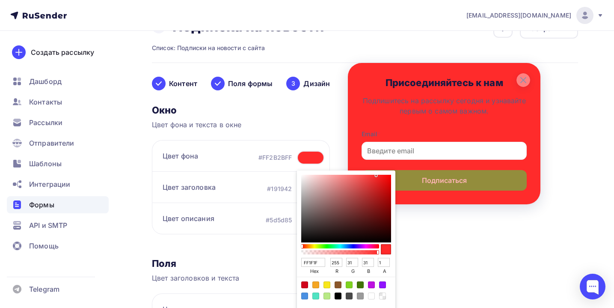
type input "25"
type input "FF1414"
type input "20"
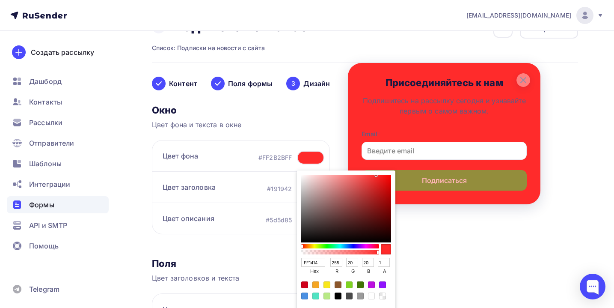
type input "FF1010"
type input "16"
type input "FF0E0E"
type input "14"
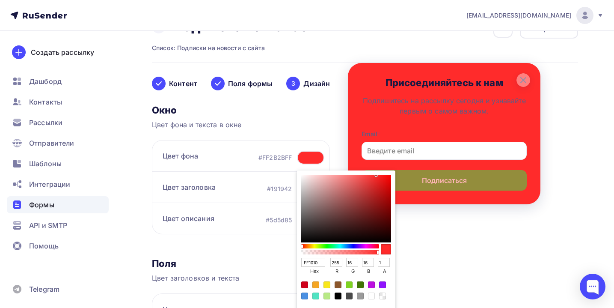
type input "14"
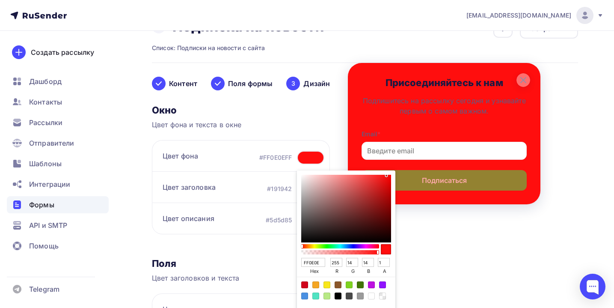
type input "FF0B0B"
type input "11"
type input "FF0A0A"
type input "10"
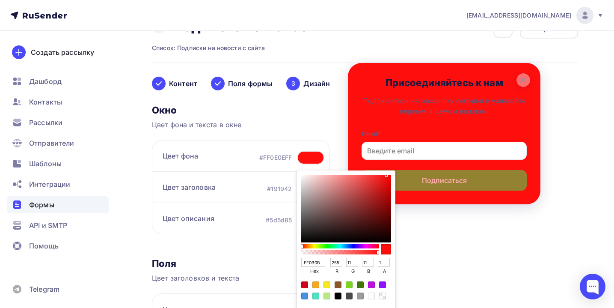
type input "10"
type input "FF0909"
type input "9"
type input "FF0808"
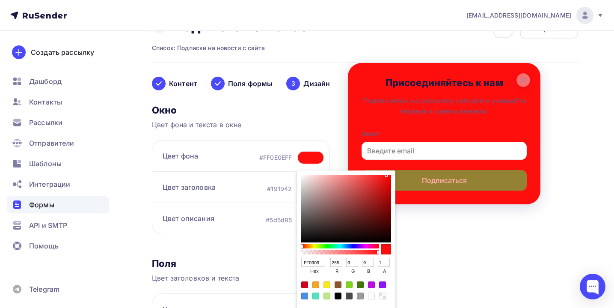
type input "8"
type input "FF0606"
type input "6"
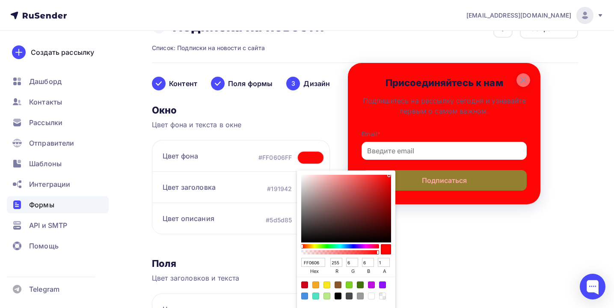
type input "FF0808"
type input "8"
type input "FF0909"
type input "9"
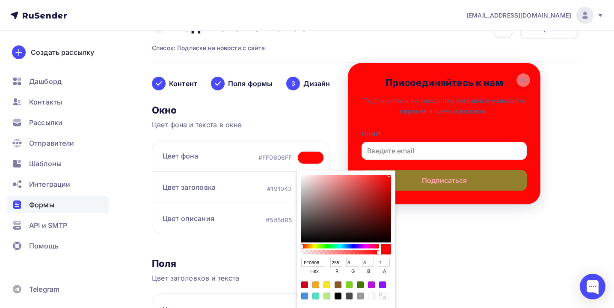
type input "9"
type input "FF0A0A"
type input "10"
type input "FF0808"
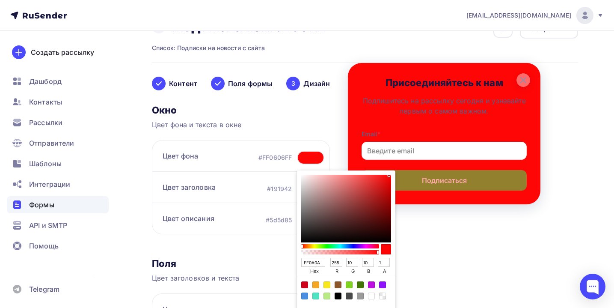
type input "8"
type input "FF0505"
type input "5"
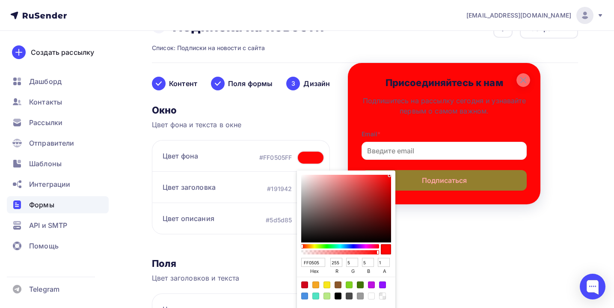
type input "FF0000"
type input "0"
drag, startPoint x: 330, startPoint y: 189, endPoint x: 394, endPoint y: 170, distance: 66.8
click at [394, 170] on div "FF0000 hex 255 r 0 g 0 b 1 a Отменить Выбрать" at bounding box center [346, 248] width 98 height 157
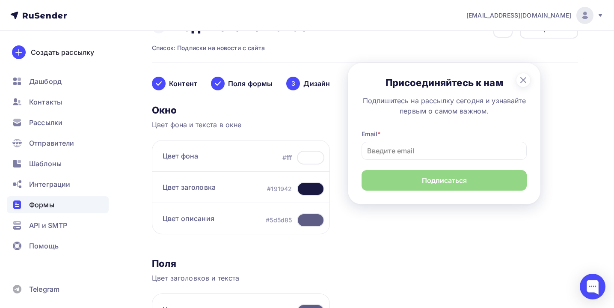
click at [262, 188] on div "Цвет заголовка #191942" at bounding box center [241, 186] width 178 height 31
click at [306, 160] on div at bounding box center [310, 158] width 27 height 14
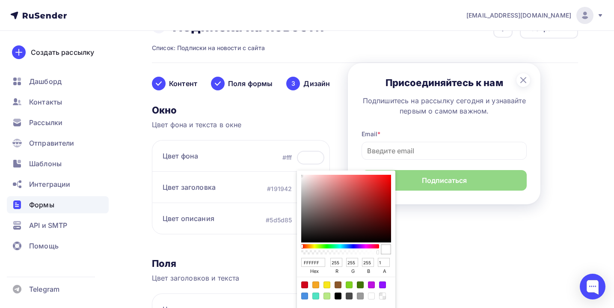
type input "863939"
type input "134"
type input "57"
type input "903737"
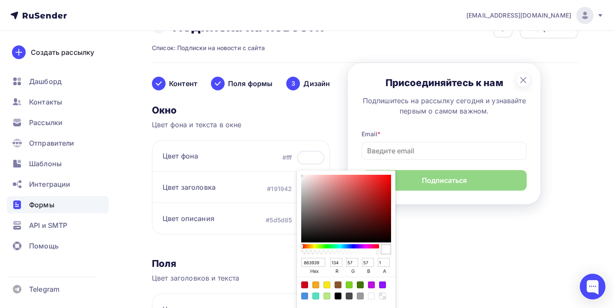
type input "144"
type input "55"
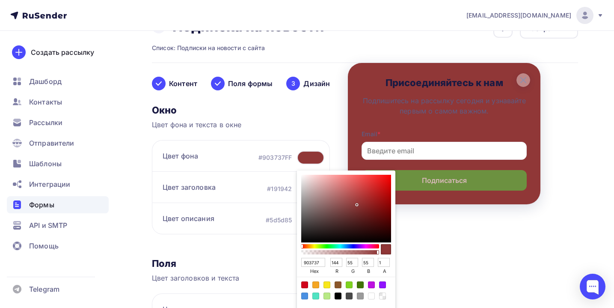
type input "B22626"
type input "178"
type input "38"
type input "C01616"
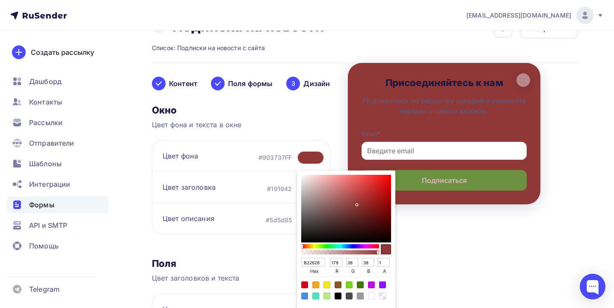
type input "192"
type input "22"
type input "CF0303"
type input "207"
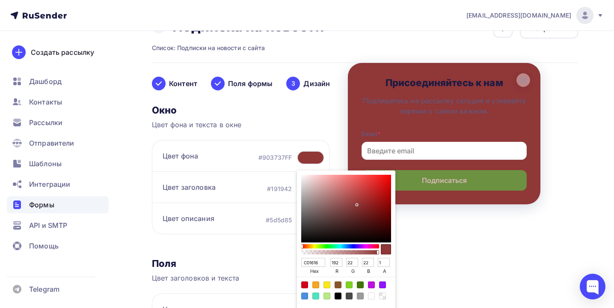
type input "3"
type input "DD0000"
type input "221"
type input "0"
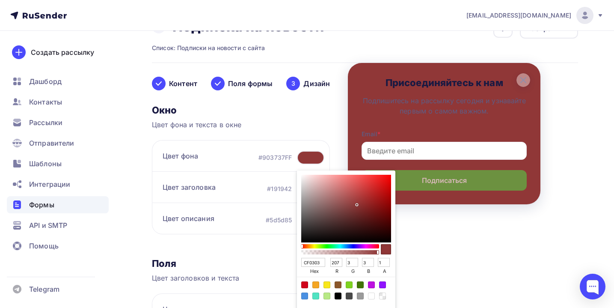
type input "0"
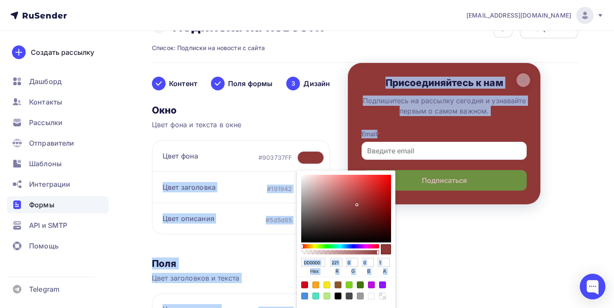
type input "E50000"
type input "229"
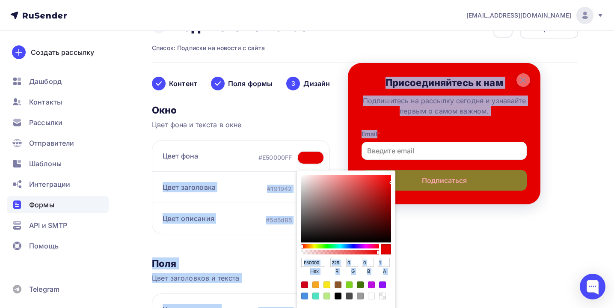
click at [408, 181] on div "Контент Поля формы 3 Дизайн Тип формы Выберите способ установки формы Встроенна…" at bounding box center [365, 304] width 426 height 483
type input "D50000"
type input "213"
type input "A10000"
type input "161"
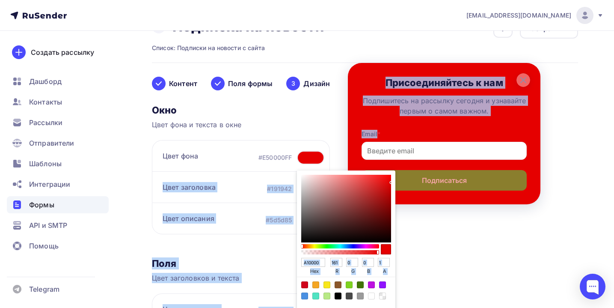
type input "5C0000"
type input "92"
type input "0B0000"
type input "11"
type input "000000"
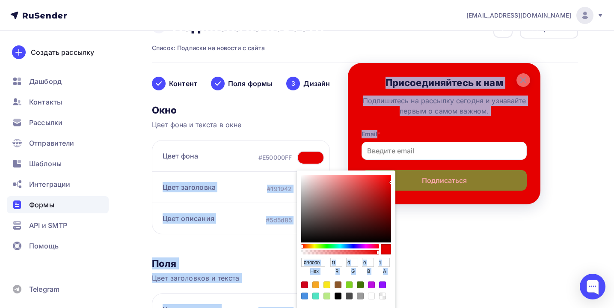
type input "0"
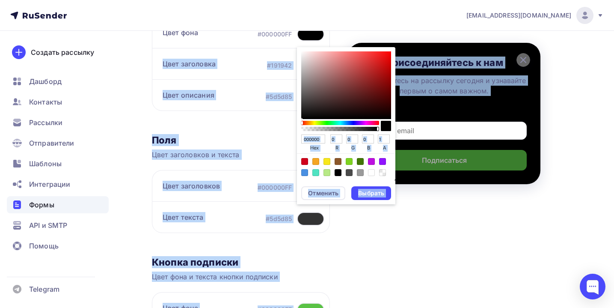
scroll to position [163, 0]
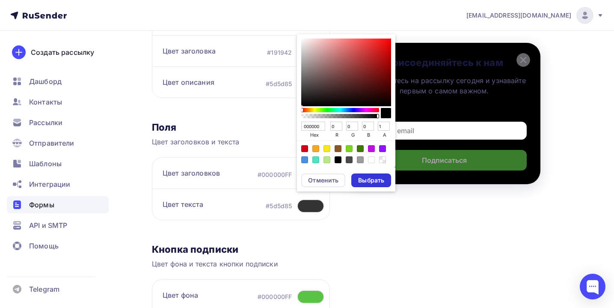
click at [378, 184] on div "Выбрать" at bounding box center [371, 180] width 40 height 14
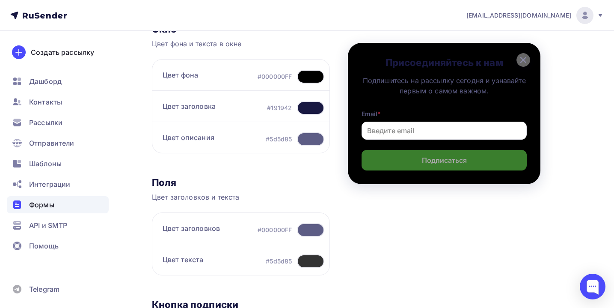
scroll to position [83, 0]
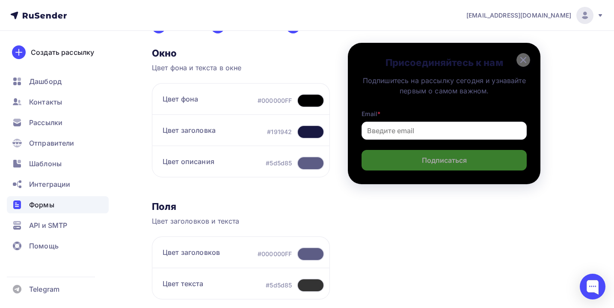
click at [311, 133] on div at bounding box center [310, 132] width 27 height 14
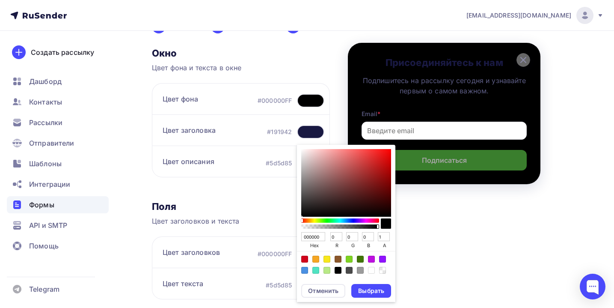
type input "8C6666"
type input "140"
type input "102"
type input "9E6868"
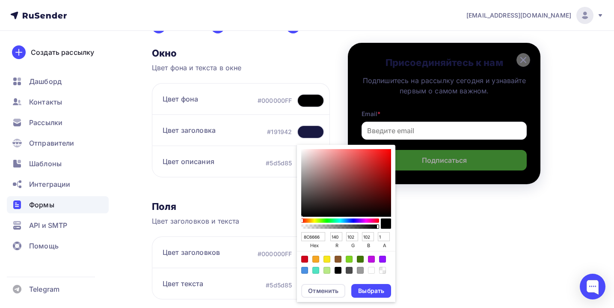
type input "158"
type input "104"
type input "B36363"
type input "179"
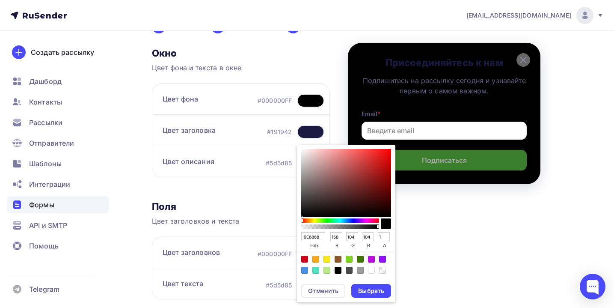
type input "99"
type input "C35959"
type input "195"
type input "89"
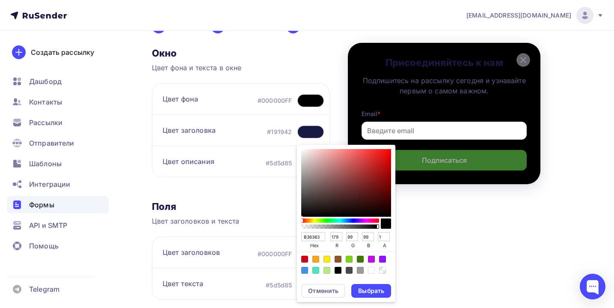
type input "89"
type input "CF4E4E"
type input "207"
type input "78"
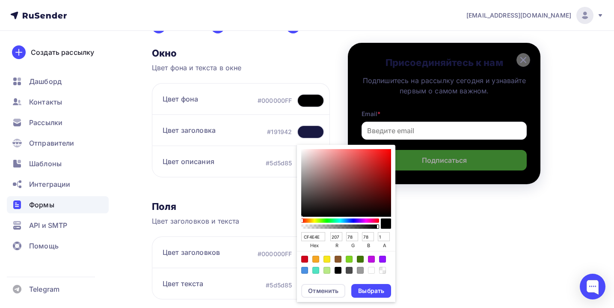
type input "DA4646"
type input "218"
type input "70"
type input "E23F3F"
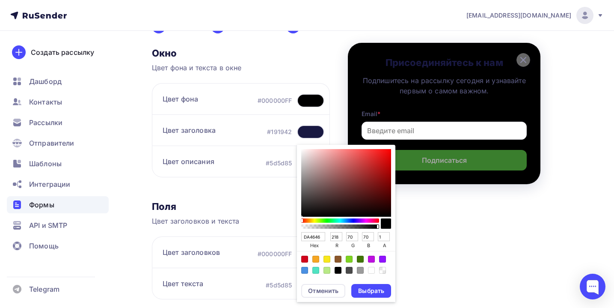
type input "226"
type input "63"
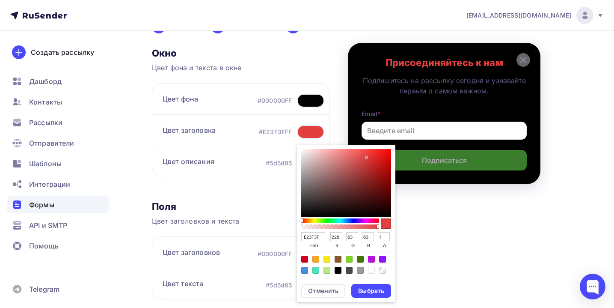
type input "E73737"
type input "231"
type input "55"
type input "EA3030"
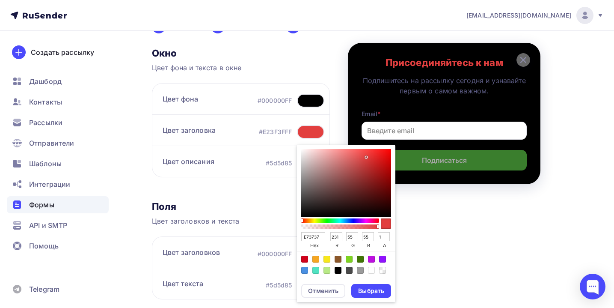
type input "234"
type input "48"
type input "EC2A2A"
type input "236"
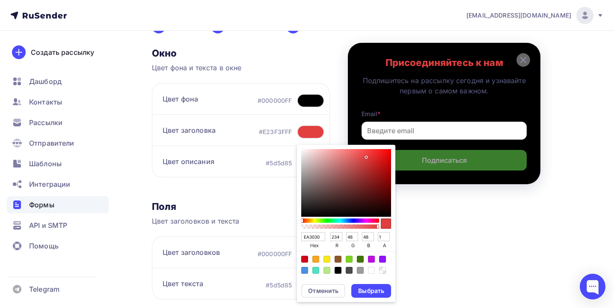
type input "42"
type input "ED2828"
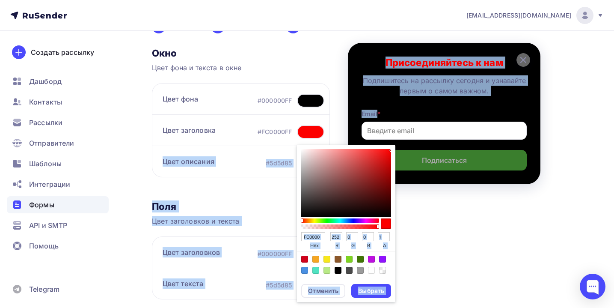
drag, startPoint x: 324, startPoint y: 180, endPoint x: 403, endPoint y: 149, distance: 84.4
click at [403, 149] on div "Контент Поля формы 3 Дизайн Тип формы Выберите способ установки формы Встроенна…" at bounding box center [365, 247] width 426 height 483
click at [370, 286] on div "Выбрать" at bounding box center [371, 290] width 26 height 9
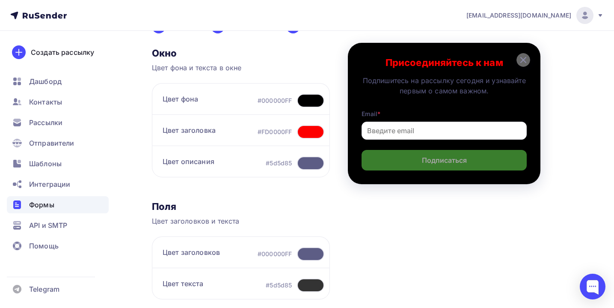
click at [306, 165] on div at bounding box center [310, 163] width 27 height 14
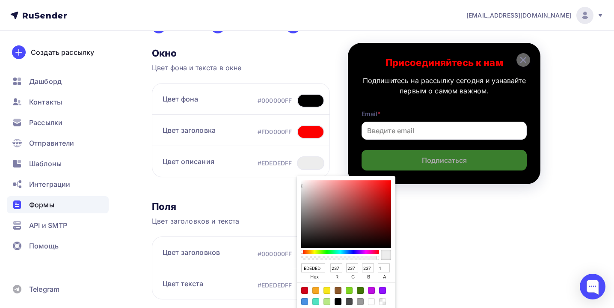
drag, startPoint x: 339, startPoint y: 208, endPoint x: 290, endPoint y: 185, distance: 54.4
click at [290, 185] on div "Окно Цвет фона и текста в окне Цвет фона #000000FF Цвет заголовка #FD0000FF Цве…" at bounding box center [241, 256] width 178 height 418
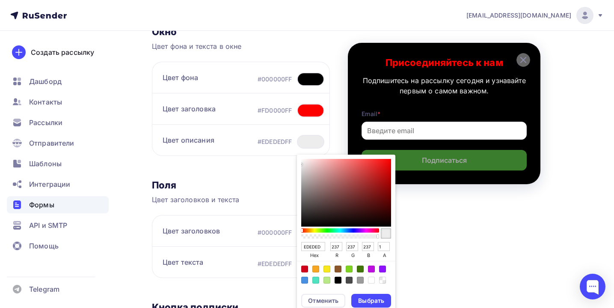
scroll to position [114, 0]
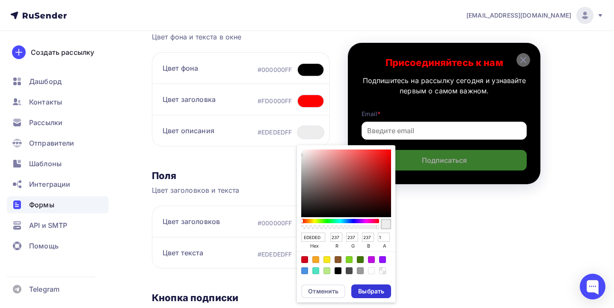
click at [376, 287] on div "Выбрать" at bounding box center [371, 291] width 26 height 9
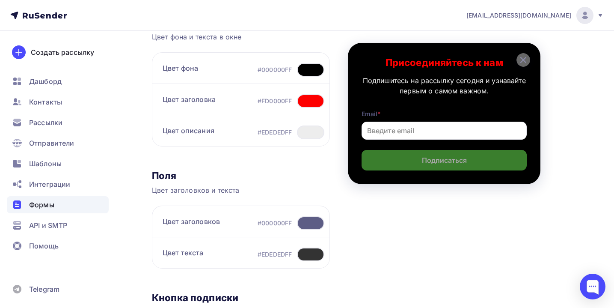
click at [310, 223] on div at bounding box center [310, 223] width 27 height 14
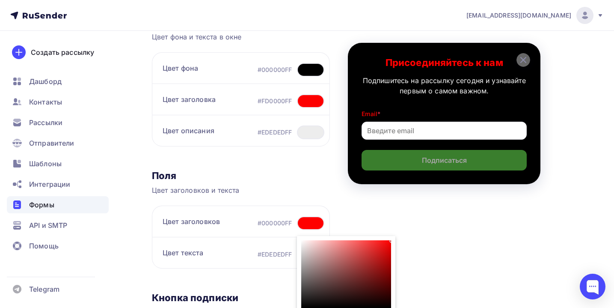
drag, startPoint x: 338, startPoint y: 251, endPoint x: 411, endPoint y: 231, distance: 75.6
click at [411, 231] on div "Контент Поля формы 3 Дизайн Тип формы Выберите способ установки формы Встроенна…" at bounding box center [365, 216] width 426 height 483
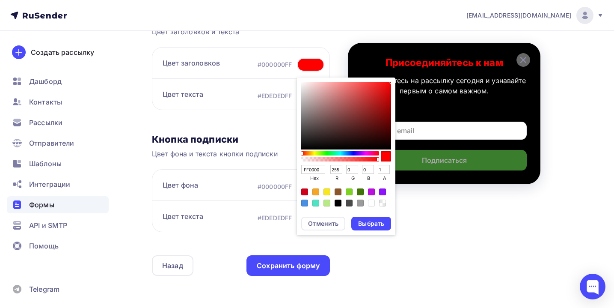
scroll to position [285, 0]
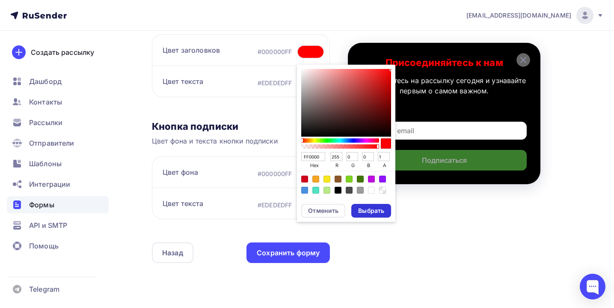
click at [376, 213] on div "Выбрать" at bounding box center [371, 210] width 26 height 9
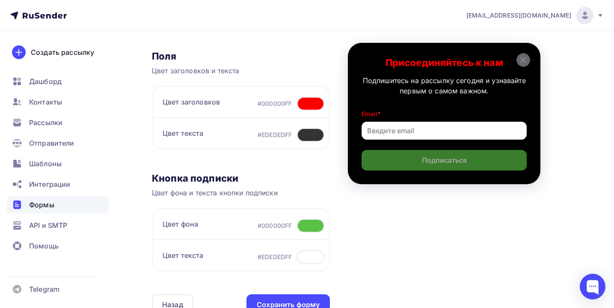
scroll to position [221, 0]
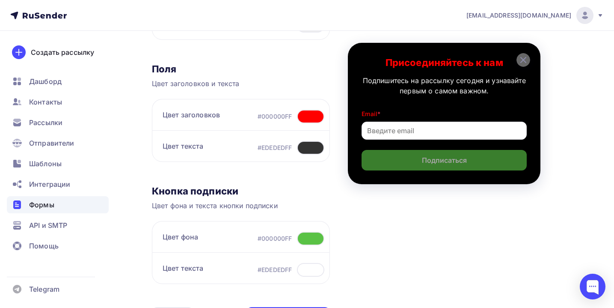
click at [310, 240] on div at bounding box center [310, 238] width 27 height 14
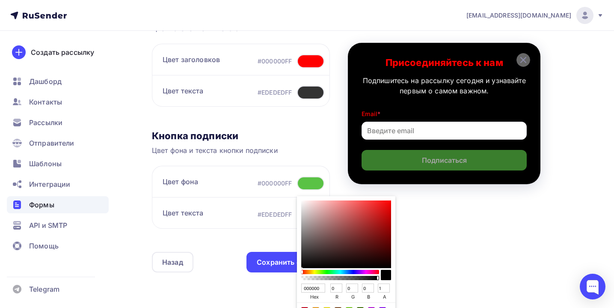
scroll to position [299, 0]
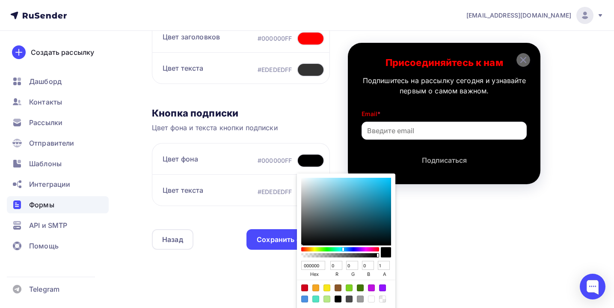
drag, startPoint x: 373, startPoint y: 249, endPoint x: 342, endPoint y: 249, distance: 30.8
click at [342, 249] on div "Sketch color picker" at bounding box center [340, 249] width 76 height 4
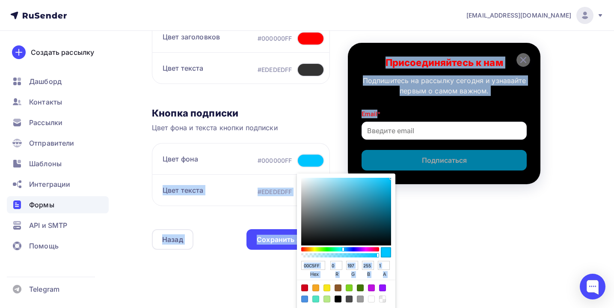
click at [408, 167] on div "Контент Поля формы 3 Дизайн Тип формы Выберите способ установки формы Встроенна…" at bounding box center [365, 32] width 426 height 483
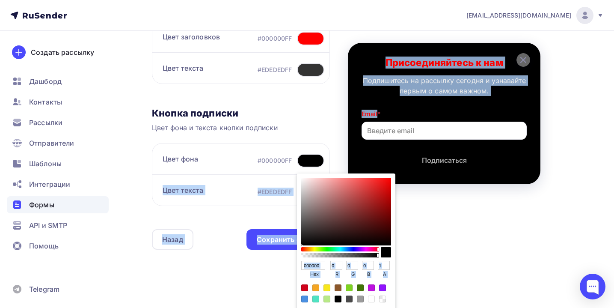
click at [341, 248] on div "Sketch color picker" at bounding box center [340, 249] width 76 height 4
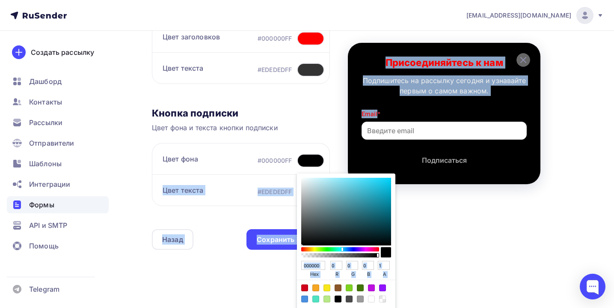
click at [341, 248] on div "Sketch color picker" at bounding box center [342, 248] width 2 height 3
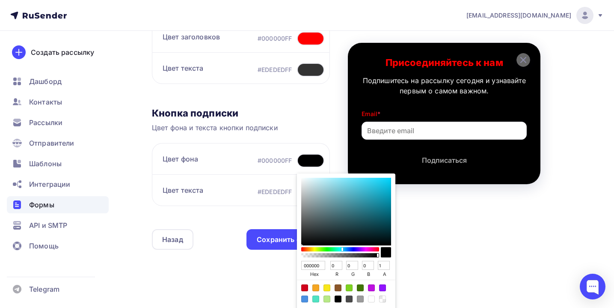
click at [388, 179] on div "Sketch color picker" at bounding box center [346, 212] width 90 height 68
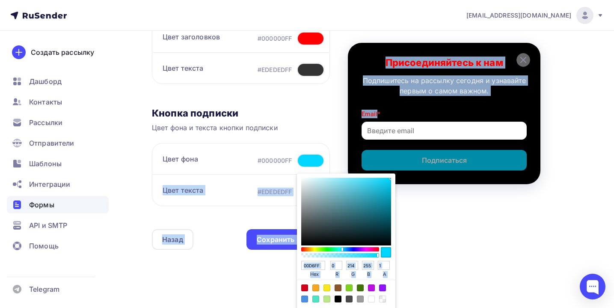
drag, startPoint x: 388, startPoint y: 180, endPoint x: 395, endPoint y: 174, distance: 9.8
click at [395, 174] on div "Контент Поля формы 3 Дизайн Тип формы Выберите способ установки формы Встроенна…" at bounding box center [365, 32] width 426 height 483
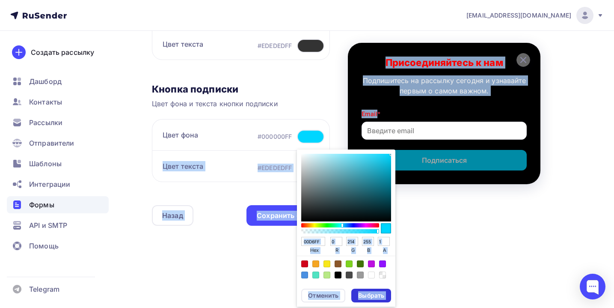
scroll to position [323, 0]
click at [367, 297] on div "Выбрать" at bounding box center [371, 295] width 26 height 9
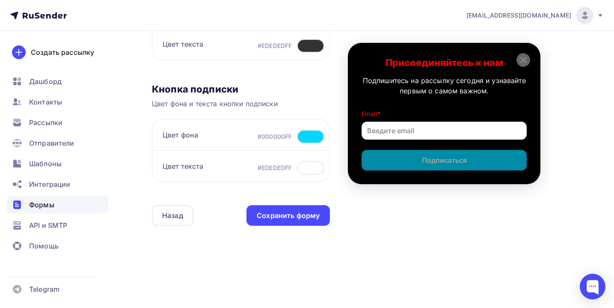
click at [309, 166] on div at bounding box center [310, 168] width 27 height 14
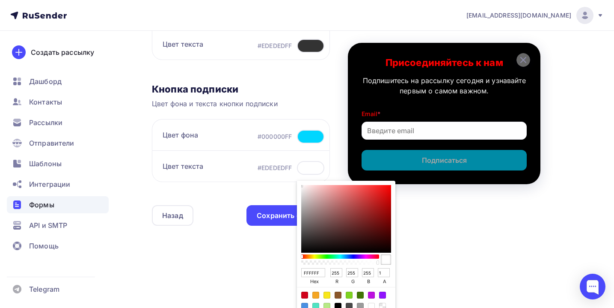
drag, startPoint x: 325, startPoint y: 197, endPoint x: 290, endPoint y: 174, distance: 41.6
click at [290, 174] on div "#EDEDEDFF FFFFFF hex 255 r 255 g 255 b 1 a Отменить Выбрать" at bounding box center [291, 168] width 67 height 14
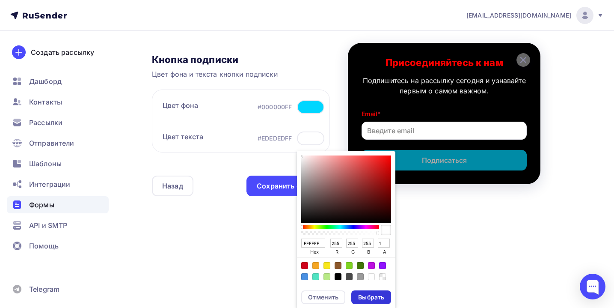
click at [376, 293] on div "Выбрать" at bounding box center [371, 297] width 26 height 9
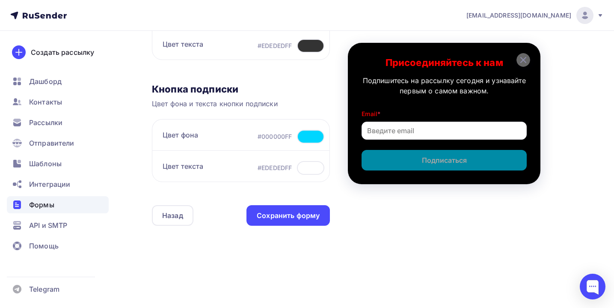
click at [406, 236] on div "Контент Поля формы 3 Дизайн Тип формы Выберите способ установки формы Встроенна…" at bounding box center [365, 8] width 426 height 483
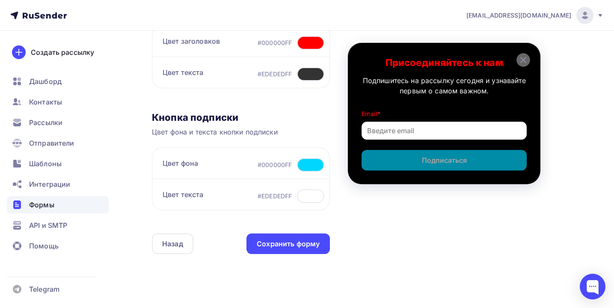
click at [313, 162] on div at bounding box center [310, 165] width 27 height 14
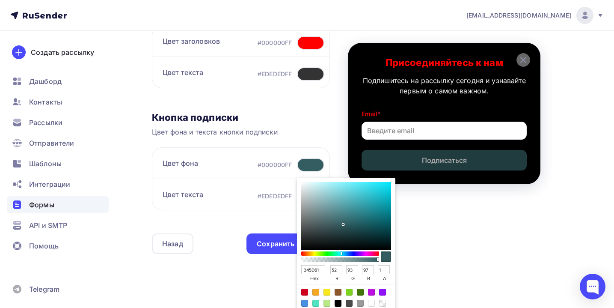
drag, startPoint x: 362, startPoint y: 194, endPoint x: 342, endPoint y: 224, distance: 35.6
click at [342, 224] on div "Sketch color picker" at bounding box center [346, 216] width 90 height 68
click at [386, 184] on div "Sketch color picker" at bounding box center [346, 216] width 90 height 68
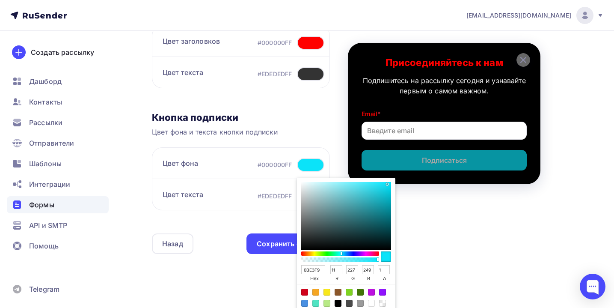
click at [388, 184] on div "Sketch color picker" at bounding box center [346, 216] width 90 height 68
click at [404, 201] on div "Контент Поля формы 3 Дизайн Тип формы Выберите способ установки формы Встроенна…" at bounding box center [365, 36] width 426 height 483
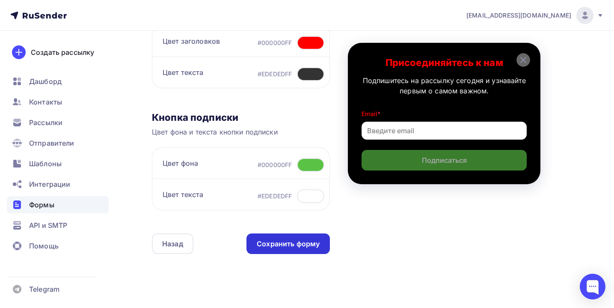
click at [305, 244] on div "Сохранить форму" at bounding box center [288, 244] width 63 height 10
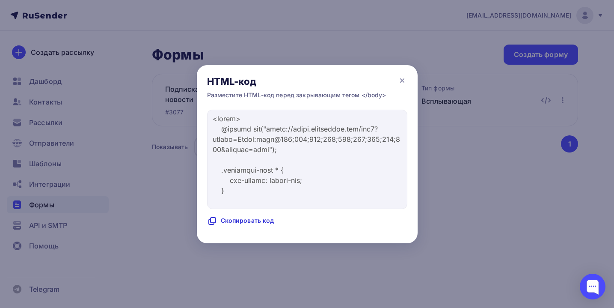
click at [261, 220] on div "Скопировать код" at bounding box center [240, 221] width 67 height 10
click at [405, 81] on icon at bounding box center [402, 80] width 10 height 10
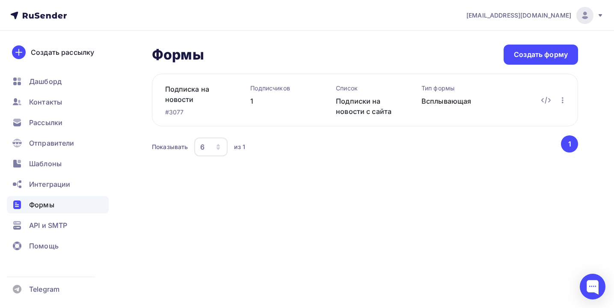
click at [163, 178] on div "Формы Формы Создать форму Подписка на новости #3077 Подписчиков 1 Список Подпис…" at bounding box center [307, 112] width 614 height 162
click at [370, 168] on div "Формы Формы Создать форму Подписка на новости #3077 Подписчиков 1 Список Подпис…" at bounding box center [307, 112] width 614 height 162
click at [595, 285] on div at bounding box center [593, 286] width 26 height 26
